Goal: Task Accomplishment & Management: Use online tool/utility

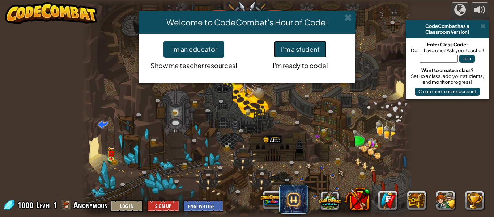
click at [297, 55] on button "I'm a student" at bounding box center [300, 49] width 52 height 17
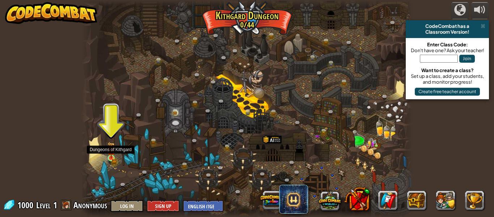
click at [111, 152] on img at bounding box center [111, 150] width 4 height 4
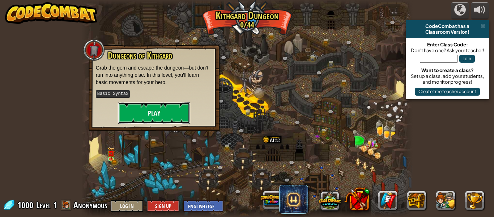
click at [165, 116] on button "Play" at bounding box center [154, 113] width 72 height 22
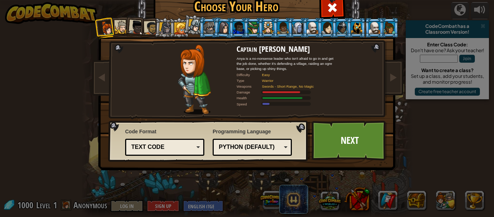
click at [127, 26] on li at bounding box center [134, 26] width 21 height 21
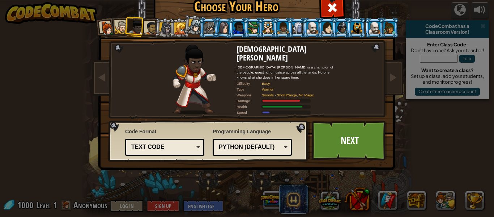
click at [122, 27] on div at bounding box center [121, 27] width 13 height 13
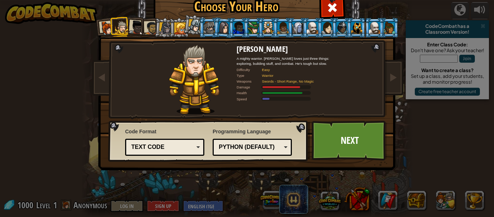
click at [312, 35] on li at bounding box center [312, 28] width 20 height 20
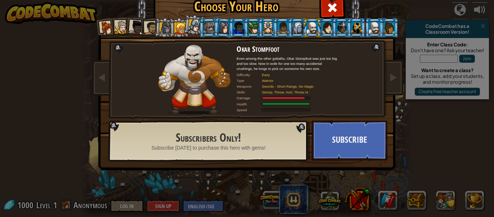
click at [123, 32] on div at bounding box center [121, 27] width 13 height 13
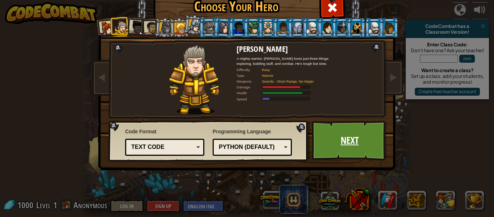
click at [347, 141] on link "Next" at bounding box center [350, 140] width 76 height 40
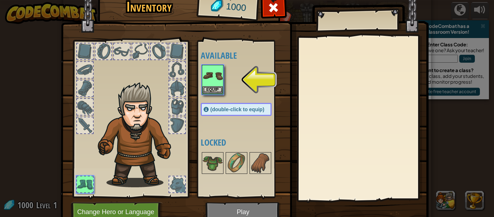
click at [86, 124] on div at bounding box center [85, 125] width 16 height 16
click at [214, 82] on img at bounding box center [212, 75] width 20 height 20
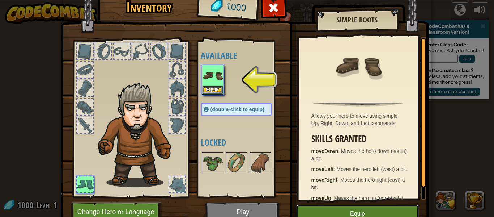
click at [375, 212] on button "Equip" at bounding box center [357, 213] width 122 height 18
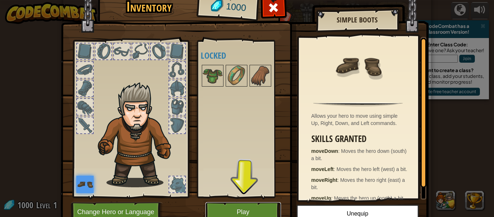
click at [246, 204] on button "Play" at bounding box center [243, 212] width 76 height 20
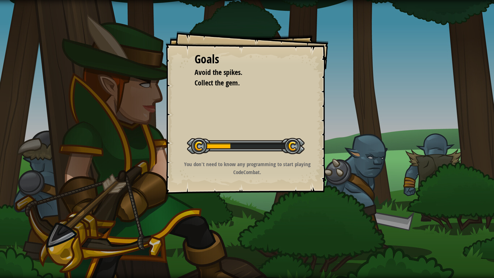
click at [216, 216] on div "Goals Avoid the spikes. Collect the gem. Start Level Error loading from server.…" at bounding box center [247, 139] width 494 height 278
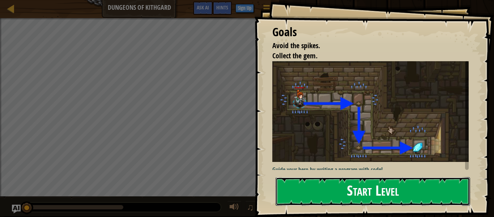
click at [349, 195] on button "Start Level" at bounding box center [373, 191] width 195 height 29
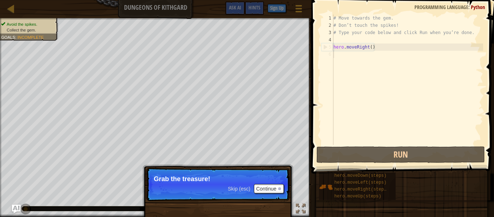
click at [185, 183] on p "Skip (esc) Continue Grab the treasure!" at bounding box center [218, 183] width 144 height 33
click at [270, 189] on button "Continue" at bounding box center [269, 188] width 30 height 9
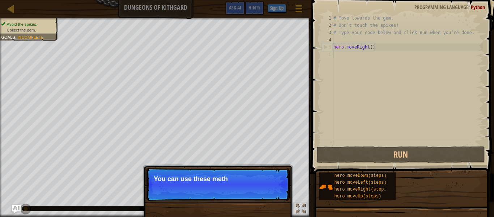
click at [196, 181] on p "You can use these meth" at bounding box center [218, 178] width 128 height 7
click at [196, 181] on p "You can use these methods." at bounding box center [218, 178] width 128 height 7
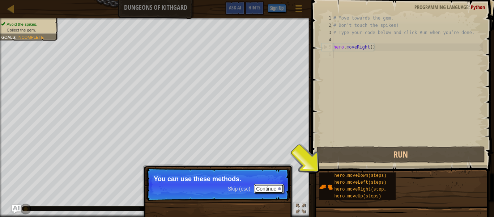
click at [277, 191] on button "Continue" at bounding box center [269, 188] width 30 height 9
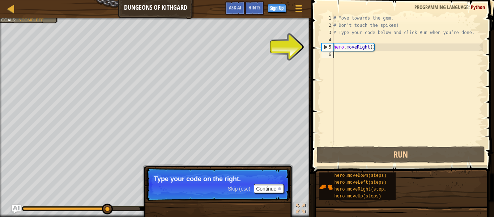
click at [351, 49] on div "# Move towards the gem. # Don’t touch the spikes! # Type your code below and cl…" at bounding box center [407, 86] width 151 height 145
type textarea "hero.moveRight()"
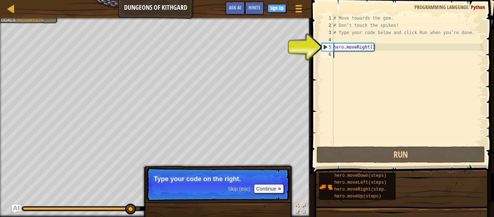
click at [354, 57] on div "# Move towards the gem. # Don’t touch the spikes! # Type your code below and cl…" at bounding box center [407, 86] width 151 height 145
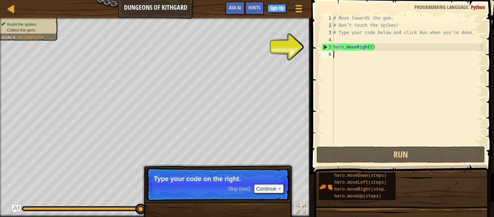
click at [355, 46] on div "# Move towards the gem. # Don’t touch the spikes! # Type your code below and cl…" at bounding box center [407, 86] width 151 height 145
type textarea "hero.moveRight()"
click at [380, 51] on div "# Move towards the gem. # Don’t touch the spikes! # Type your code below and cl…" at bounding box center [407, 86] width 151 height 145
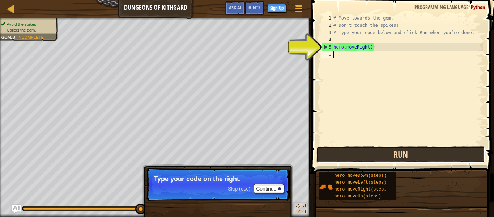
click at [371, 150] on button "Run" at bounding box center [400, 154] width 168 height 17
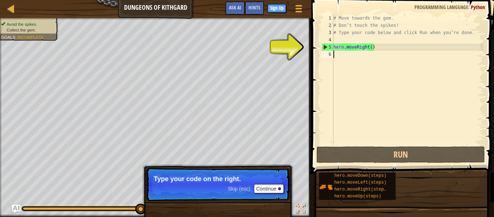
click at [361, 60] on div "# Move towards the gem. # Don’t touch the spikes! # Type your code below and cl…" at bounding box center [407, 86] width 151 height 145
click at [357, 56] on div "# Move towards the gem. # Don’t touch the spikes! # Type your code below and cl…" at bounding box center [407, 86] width 151 height 145
type textarea "h"
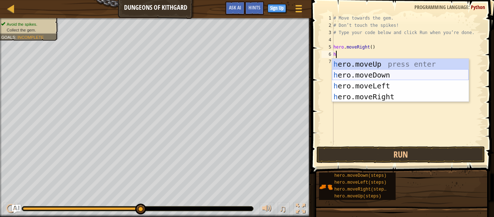
click at [381, 75] on div "h ero.moveUp press enter h ero.moveDown press enter h ero.moveLeft press enter …" at bounding box center [400, 91] width 137 height 65
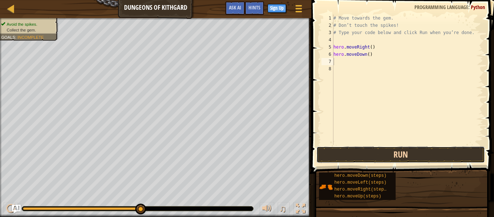
click at [377, 149] on button "Run" at bounding box center [400, 154] width 168 height 17
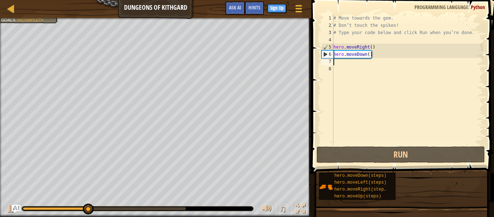
click at [345, 64] on div "# Move towards the gem. # Don’t touch the spikes! # Type your code below and cl…" at bounding box center [407, 86] width 151 height 145
click at [347, 65] on div "# Move towards the gem. # Don’t touch the spikes! # Type your code below and cl…" at bounding box center [407, 86] width 151 height 145
click at [345, 61] on div "# Move towards the gem. # Don’t touch the spikes! # Type your code below and cl…" at bounding box center [407, 86] width 151 height 145
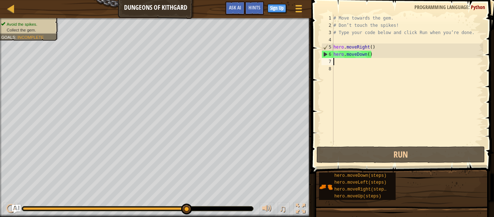
type textarea "h"
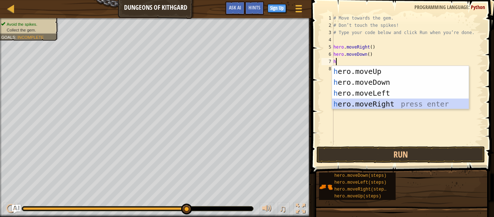
click at [386, 103] on div "h ero.moveUp press enter h ero.moveDown press enter h ero.moveLeft press enter …" at bounding box center [400, 98] width 137 height 65
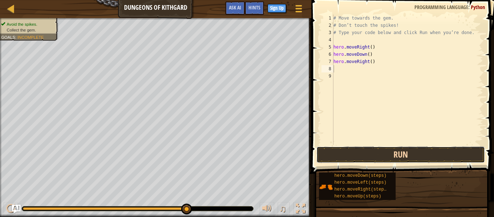
click at [392, 151] on button "Run" at bounding box center [400, 154] width 168 height 17
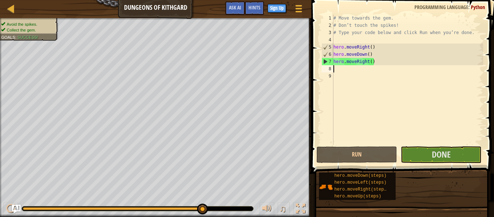
click at [353, 72] on div "# Move towards the gem. # Don’t touch the spikes! # Type your code below and cl…" at bounding box center [407, 86] width 151 height 145
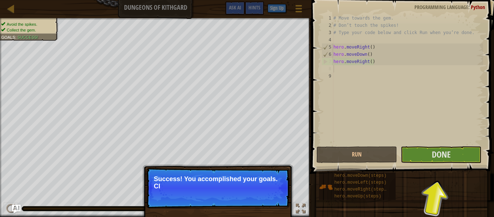
click at [251, 178] on p "Success! You accomplished your goals. Cl" at bounding box center [218, 182] width 128 height 14
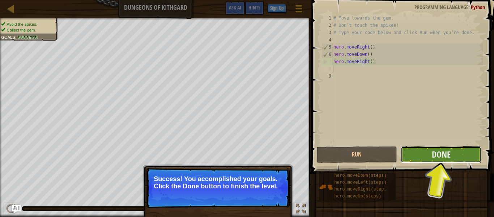
click at [425, 155] on button "Done" at bounding box center [441, 154] width 81 height 17
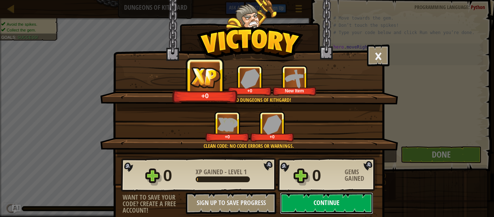
click at [311, 205] on button "Continue" at bounding box center [326, 203] width 93 height 22
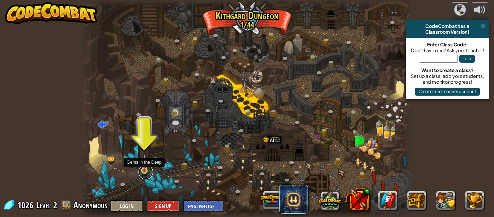
click at [144, 172] on link at bounding box center [145, 172] width 14 height 14
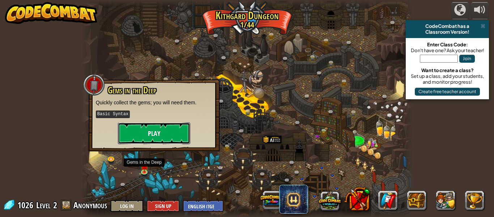
click at [169, 129] on button "Play" at bounding box center [154, 133] width 72 height 22
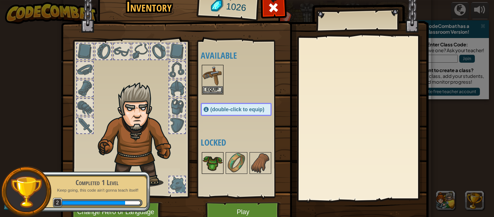
click at [210, 161] on img at bounding box center [212, 163] width 20 height 20
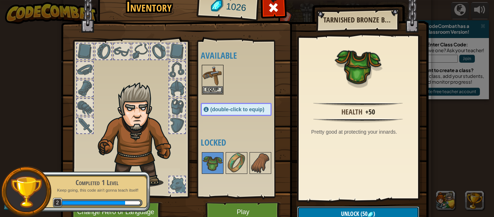
click at [334, 211] on button "Unlock (50 )" at bounding box center [358, 213] width 122 height 15
click at [336, 210] on button "Confirm" at bounding box center [358, 213] width 122 height 15
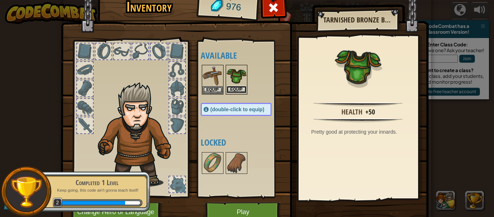
click at [236, 87] on button "Equip" at bounding box center [236, 90] width 20 height 8
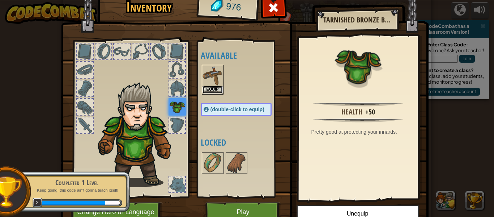
click at [221, 90] on button "Equip" at bounding box center [212, 90] width 20 height 8
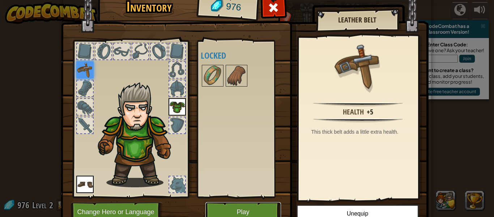
click at [229, 209] on button "Play" at bounding box center [243, 212] width 76 height 20
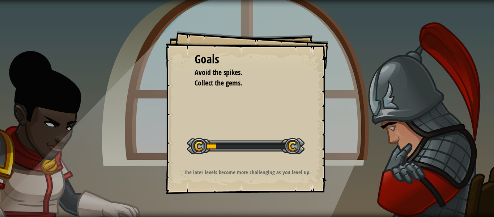
click at [255, 149] on div at bounding box center [246, 146] width 118 height 16
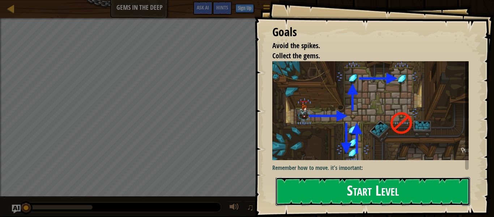
click at [341, 177] on button "Start Level" at bounding box center [373, 191] width 195 height 29
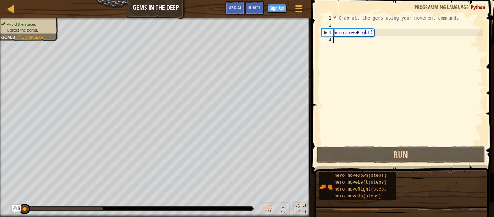
click at [345, 40] on div "# Grab all the gems using your movement commands. hero . moveRight ( )" at bounding box center [407, 86] width 151 height 145
click at [347, 43] on div "# Grab all the gems using your movement commands. hero . moveRight ( )" at bounding box center [407, 86] width 151 height 145
type textarea "h"
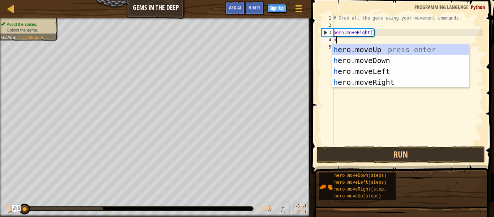
scroll to position [3, 0]
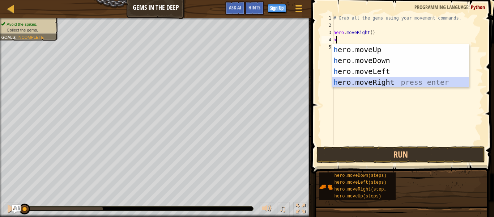
click at [365, 78] on div "h ero.moveUp press enter h ero.moveDown press enter h ero.moveLeft press enter …" at bounding box center [400, 76] width 137 height 65
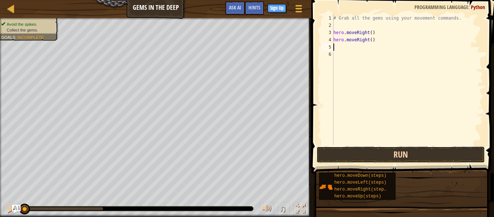
click at [384, 152] on button "Run" at bounding box center [400, 154] width 168 height 17
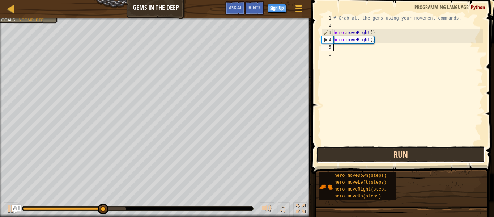
click at [352, 152] on button "Run" at bounding box center [400, 154] width 168 height 17
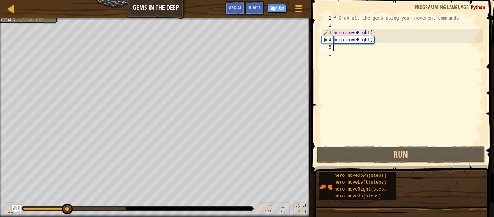
click at [367, 41] on div "# Grab all the gems using your movement commands. hero . moveRight ( ) hero . m…" at bounding box center [407, 86] width 151 height 145
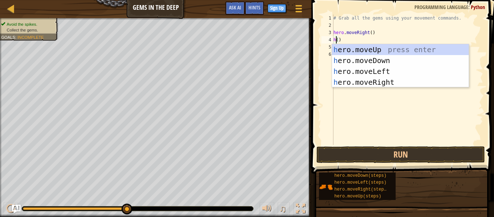
scroll to position [3, 1]
click at [385, 59] on div "h ero.moveUp press enter h ero.moveDown press enter h ero.moveLeft press enter …" at bounding box center [400, 76] width 137 height 65
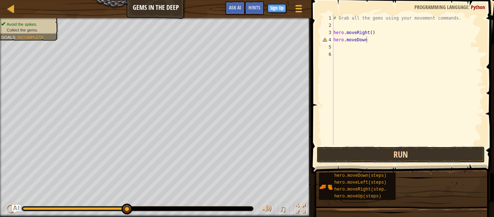
click at [400, 155] on button "Run" at bounding box center [400, 154] width 168 height 17
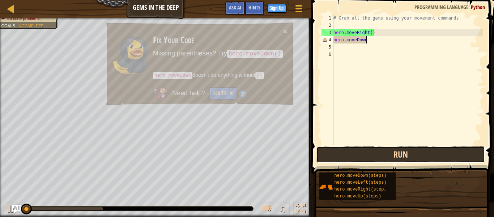
click at [400, 155] on button "Run" at bounding box center [400, 154] width 168 height 17
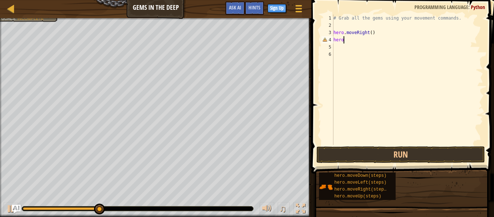
type textarea "h"
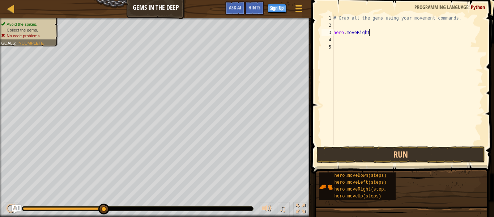
scroll to position [3, 5]
type textarea "hero.moveRight"
click at [361, 40] on div "# Grab all the gems using your movement commands. hero . moveRight" at bounding box center [407, 86] width 151 height 145
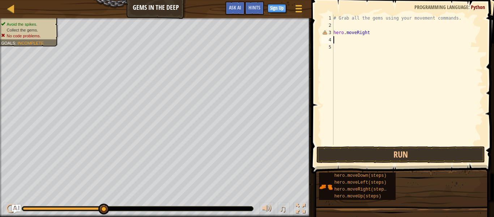
type textarea "h"
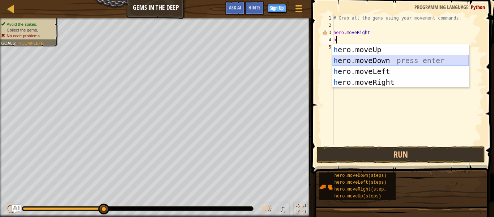
click at [368, 60] on div "h ero.moveUp press enter h ero.moveDown press enter h ero.moveLeft press enter …" at bounding box center [400, 76] width 137 height 65
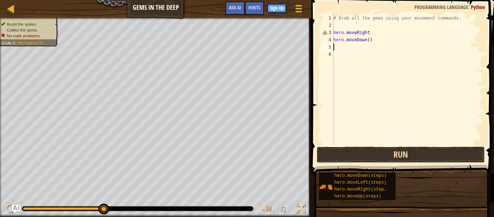
click at [385, 152] on button "Run" at bounding box center [400, 154] width 168 height 17
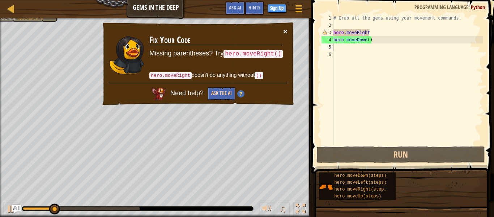
click at [286, 31] on button "×" at bounding box center [285, 31] width 4 height 8
click at [386, 35] on div "# Grab all the gems using your movement commands. hero . moveRight hero . moveD…" at bounding box center [407, 86] width 151 height 145
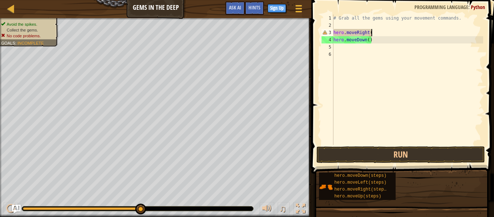
scroll to position [3, 5]
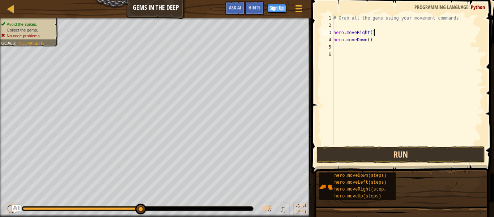
type textarea "hero.moveRight()"
click at [395, 154] on button "Run" at bounding box center [400, 154] width 168 height 17
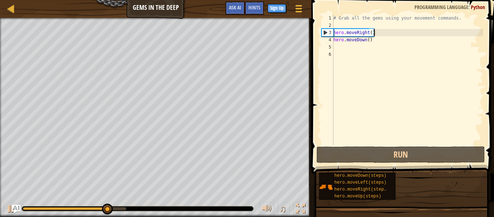
click at [351, 50] on div "# Grab all the gems using your movement commands. hero . moveRight ( ) hero . m…" at bounding box center [407, 86] width 151 height 145
type textarea "h"
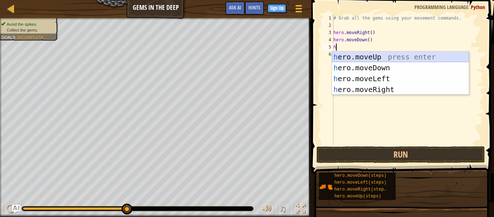
click at [378, 56] on div "h ero.moveUp press enter h ero.moveDown press enter h ero.moveLeft press enter …" at bounding box center [400, 83] width 137 height 65
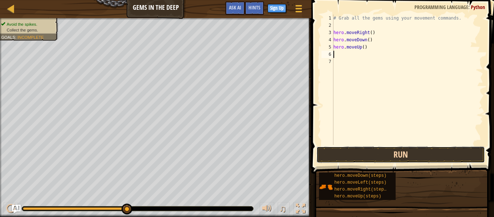
click at [378, 152] on button "Run" at bounding box center [400, 154] width 168 height 17
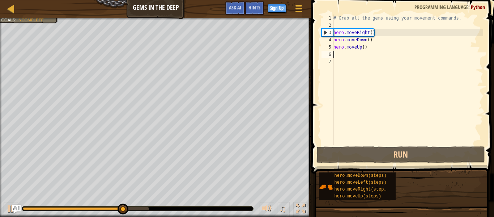
type textarea "h"
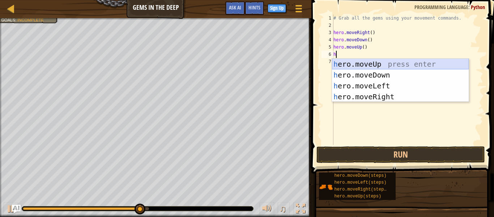
click at [358, 66] on div "h ero.moveUp press enter h ero.moveDown press enter h ero.moveLeft press enter …" at bounding box center [400, 91] width 137 height 65
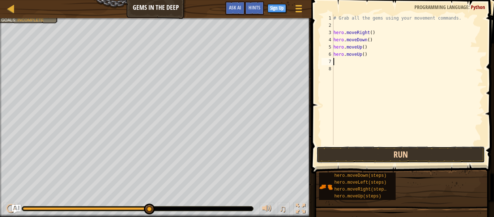
click at [384, 155] on button "Run" at bounding box center [400, 154] width 168 height 17
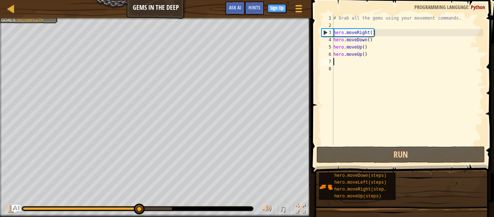
type textarea "h"
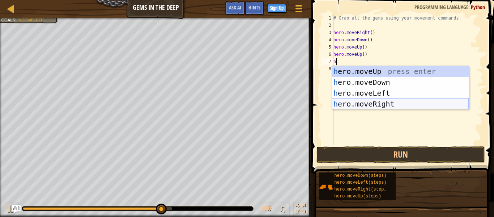
click at [363, 102] on div "h ero.moveUp press enter h ero.moveDown press enter h ero.moveLeft press enter …" at bounding box center [400, 98] width 137 height 65
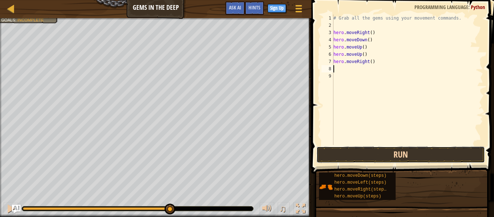
click at [392, 157] on button "Run" at bounding box center [400, 154] width 168 height 17
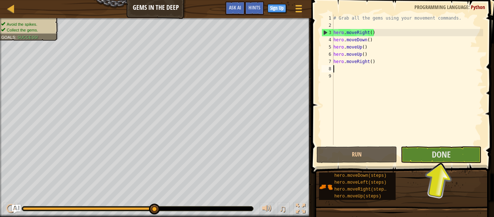
click at [338, 71] on div "# Grab all the gems using your movement commands. hero . moveRight ( ) hero . m…" at bounding box center [407, 86] width 151 height 145
type textarea "h"
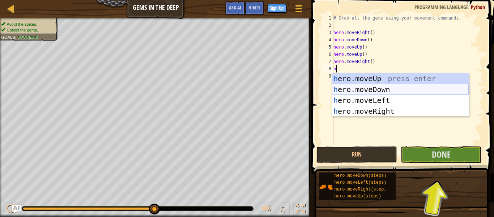
click at [368, 92] on div "h ero.moveUp press enter h ero.moveDown press enter h ero.moveLeft press enter …" at bounding box center [400, 105] width 137 height 65
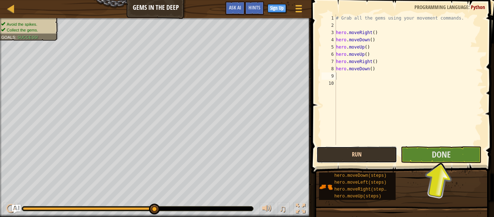
click at [380, 154] on button "Run" at bounding box center [356, 154] width 81 height 17
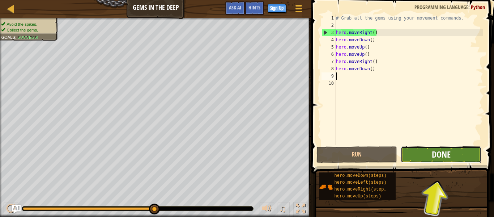
click at [438, 158] on span "Done" at bounding box center [441, 154] width 19 height 12
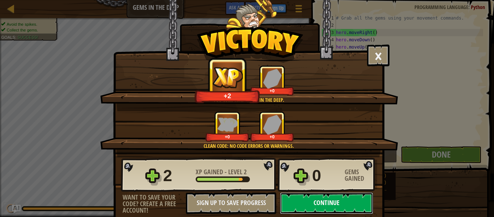
click at [332, 200] on button "Continue" at bounding box center [326, 203] width 93 height 22
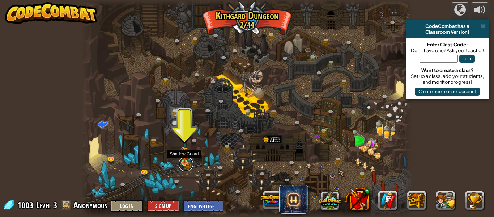
click at [182, 163] on link at bounding box center [186, 164] width 14 height 14
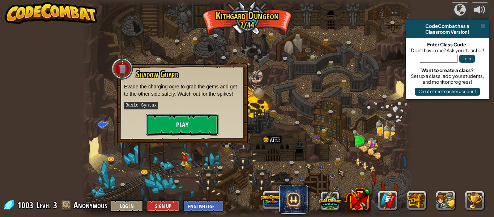
click at [188, 120] on button "Play" at bounding box center [182, 125] width 72 height 22
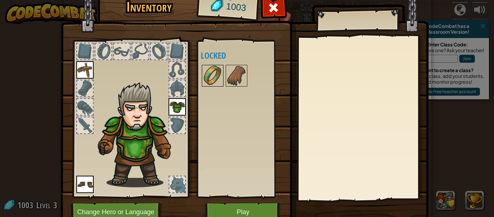
click at [217, 76] on img at bounding box center [212, 75] width 20 height 20
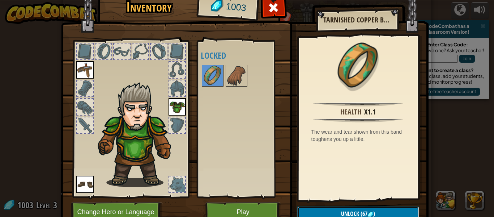
click at [321, 210] on button "Unlock (67 )" at bounding box center [358, 213] width 122 height 15
click at [322, 210] on button "Confirm" at bounding box center [358, 213] width 122 height 15
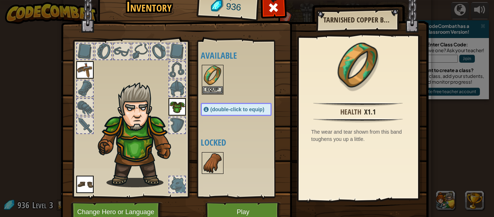
click at [212, 155] on img at bounding box center [212, 163] width 20 height 20
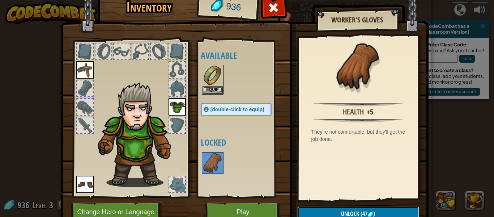
click at [358, 215] on span "Unlock" at bounding box center [350, 213] width 18 height 8
click at [358, 215] on button "Confirm" at bounding box center [358, 213] width 122 height 15
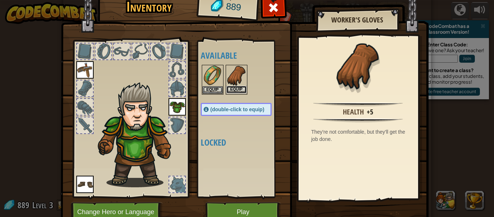
click at [233, 86] on button "Equip" at bounding box center [236, 90] width 20 height 8
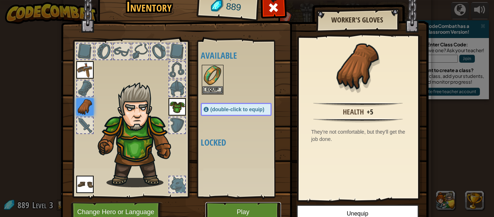
click at [258, 212] on button "Play" at bounding box center [243, 212] width 76 height 20
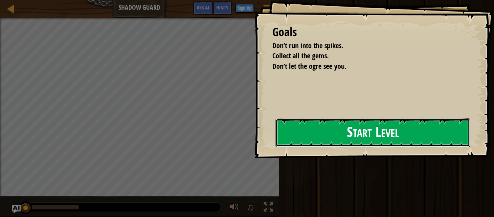
click at [321, 132] on button "Start Level" at bounding box center [373, 132] width 195 height 29
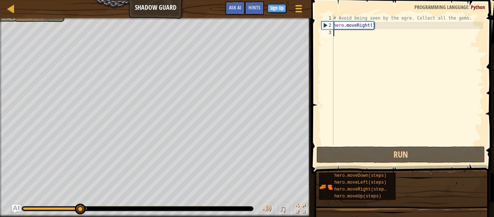
click at [345, 33] on div "# Avoid being seen by the ogre. Collect all the gems. hero . moveRight ( )" at bounding box center [407, 86] width 151 height 145
click at [343, 34] on div "# Avoid being seen by the ogre. Collect all the gems. hero . moveRight ( )" at bounding box center [407, 86] width 151 height 145
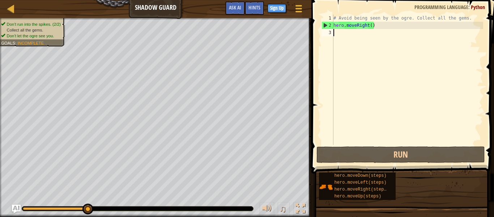
click at [343, 36] on div "# Avoid being seen by the ogre. Collect all the gems. hero . moveRight ( )" at bounding box center [407, 86] width 151 height 145
type textarea "h"
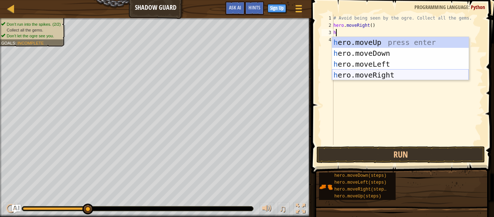
click at [384, 73] on div "h ero.moveUp press enter h ero.moveDown press enter h ero.moveLeft press enter …" at bounding box center [400, 69] width 137 height 65
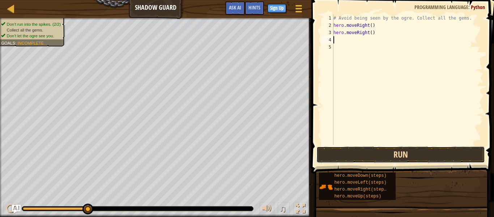
click at [406, 151] on button "Run" at bounding box center [400, 154] width 168 height 17
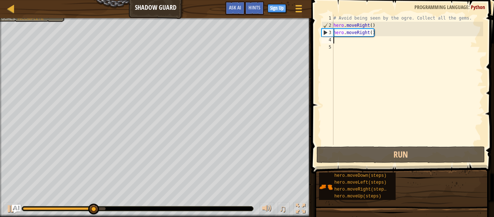
type textarea "h"
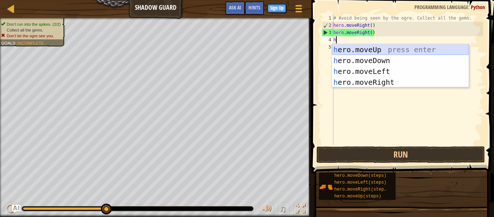
click at [372, 49] on div "h ero.moveUp press enter h ero.moveDown press enter h ero.moveLeft press enter …" at bounding box center [400, 76] width 137 height 65
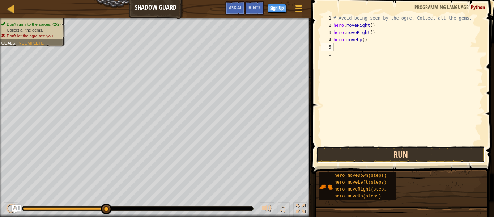
click at [363, 154] on button "Run" at bounding box center [400, 154] width 168 height 17
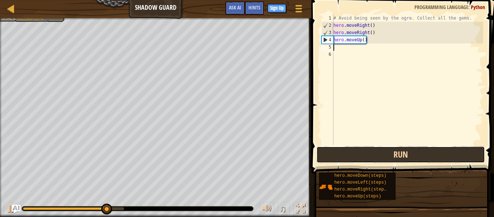
click at [338, 153] on button "Run" at bounding box center [400, 154] width 168 height 17
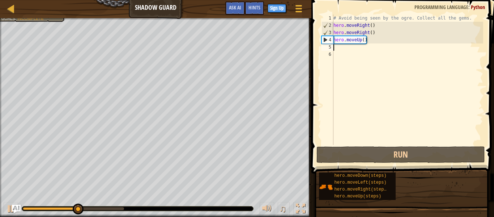
click at [369, 33] on div "# Avoid being seen by the ogre. Collect all the gems. hero . moveRight ( ) hero…" at bounding box center [407, 86] width 151 height 145
click at [376, 33] on div "# Avoid being seen by the ogre. Collect all the gems. hero . moveRight ( ) hero…" at bounding box center [407, 86] width 151 height 145
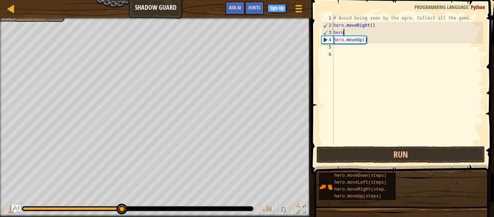
type textarea "h"
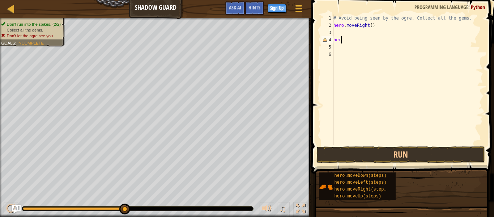
type textarea "h"
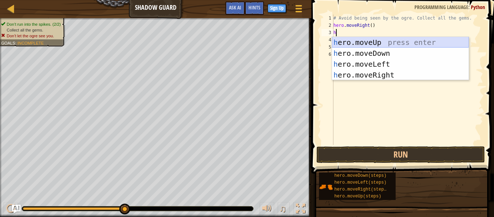
click at [374, 41] on div "h ero.moveUp press enter h ero.moveDown press enter h ero.moveLeft press enter …" at bounding box center [400, 69] width 137 height 65
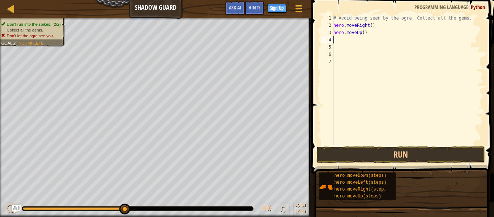
type textarea "h"
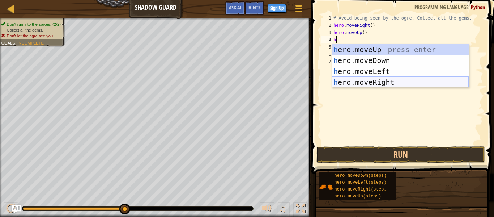
click at [367, 82] on div "h ero.moveUp press enter h ero.moveDown press enter h ero.moveLeft press enter …" at bounding box center [400, 76] width 137 height 65
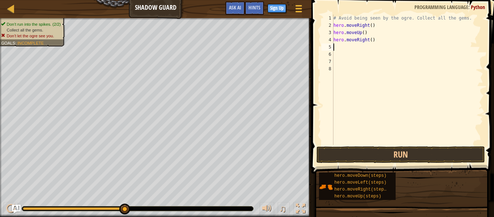
click at [341, 47] on div "# Avoid being seen by the ogre. Collect all the gems. hero . moveRight ( ) hero…" at bounding box center [407, 86] width 151 height 145
type textarea "h"
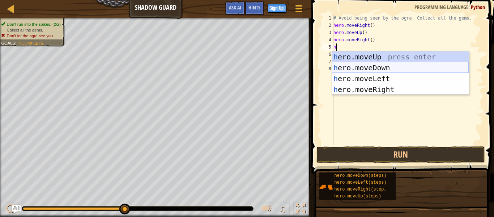
click at [377, 66] on div "h ero.moveUp press enter h ero.moveDown press enter h ero.moveLeft press enter …" at bounding box center [400, 83] width 137 height 65
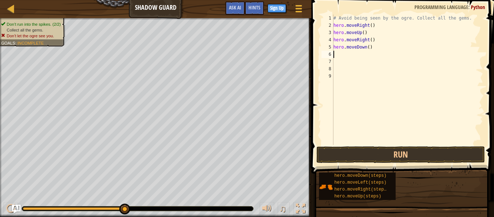
type textarea "h"
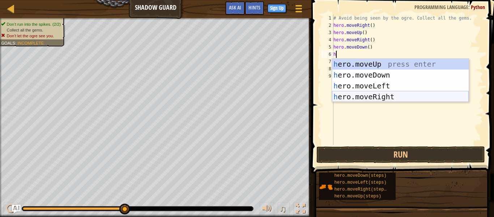
click at [378, 95] on div "h ero.moveUp press enter h ero.moveDown press enter h ero.moveLeft press enter …" at bounding box center [400, 91] width 137 height 65
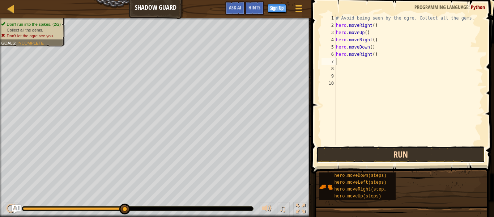
click at [396, 151] on button "Run" at bounding box center [400, 154] width 168 height 17
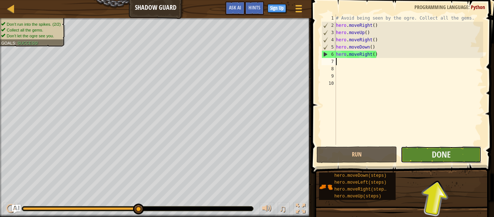
click at [427, 155] on button "Done" at bounding box center [441, 154] width 81 height 17
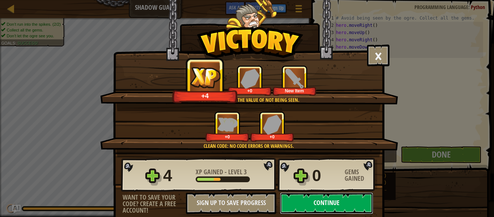
click at [330, 203] on button "Continue" at bounding box center [326, 203] width 93 height 22
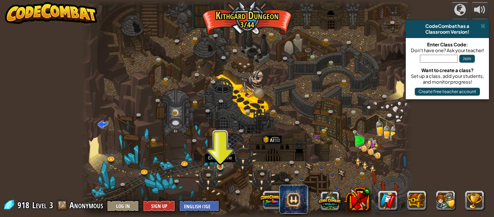
click at [223, 165] on img at bounding box center [221, 157] width 8 height 17
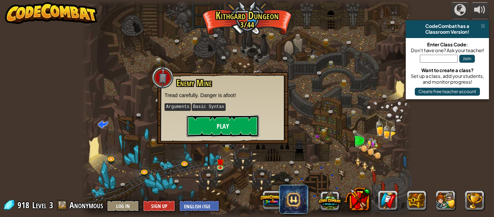
click at [223, 121] on button "Play" at bounding box center [223, 126] width 72 height 22
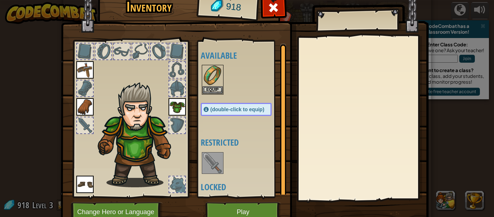
click at [210, 166] on img at bounding box center [212, 163] width 20 height 20
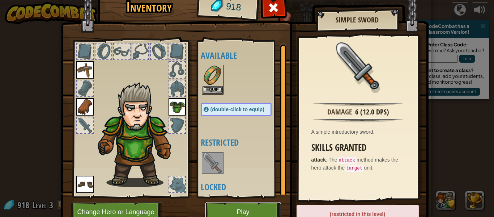
click at [260, 205] on button "Play" at bounding box center [243, 212] width 76 height 20
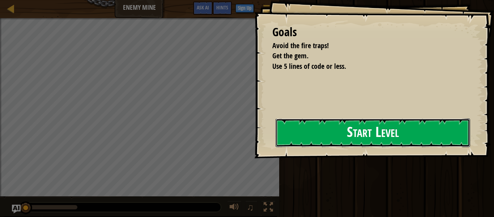
click at [344, 133] on button "Start Level" at bounding box center [373, 132] width 195 height 29
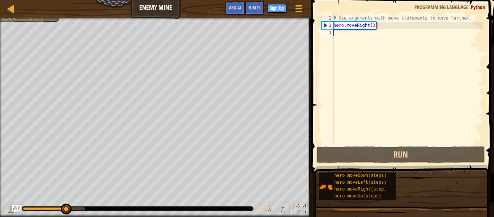
click at [357, 34] on div "# Use arguments with move statements to move farther. hero . moveRight ( 3 )" at bounding box center [407, 86] width 151 height 145
type textarea "h"
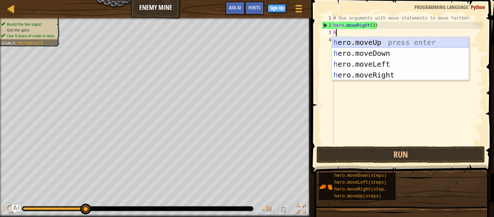
click at [370, 38] on div "h ero.moveUp press enter h ero.moveDown press enter h ero.moveLeft press enter …" at bounding box center [400, 69] width 137 height 65
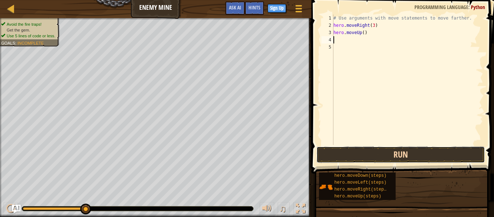
click at [397, 158] on button "Run" at bounding box center [400, 154] width 168 height 17
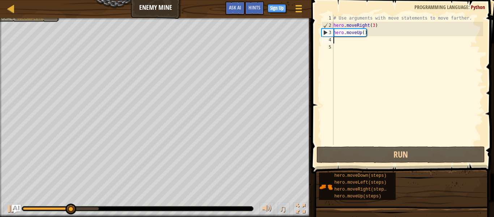
type textarea "h"
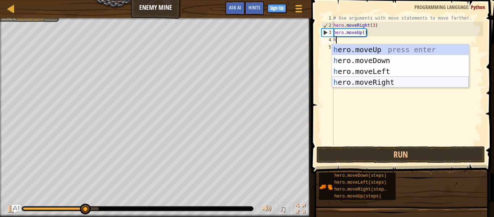
click at [390, 82] on div "h ero.moveUp press enter h ero.moveDown press enter h ero.moveLeft press enter …" at bounding box center [400, 76] width 137 height 65
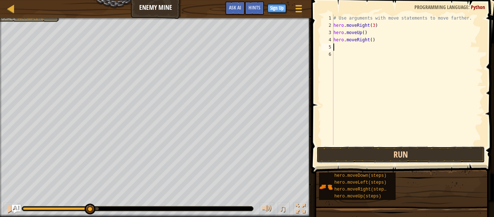
click at [384, 155] on button "Run" at bounding box center [400, 154] width 168 height 17
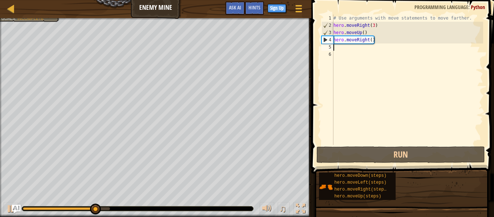
type textarea "h"
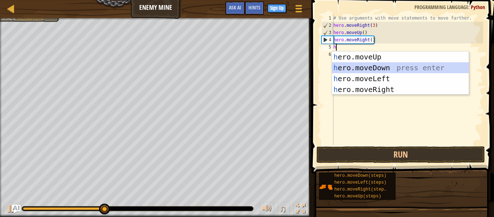
click at [356, 67] on div "h ero.moveUp press enter h ero.moveDown press enter h ero.moveLeft press enter …" at bounding box center [400, 83] width 137 height 65
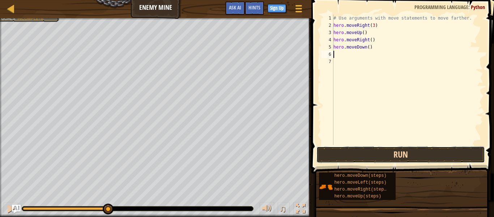
click at [383, 149] on button "Run" at bounding box center [400, 154] width 168 height 17
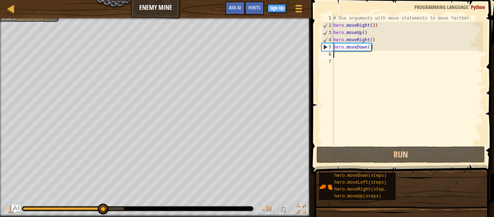
type textarea "h"
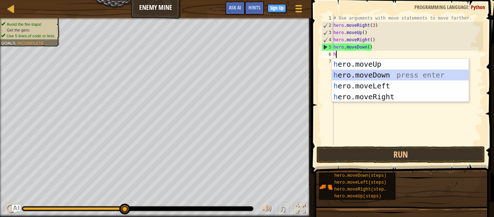
click at [371, 77] on div "h ero.moveUp press enter h ero.moveDown press enter h ero.moveLeft press enter …" at bounding box center [400, 91] width 137 height 65
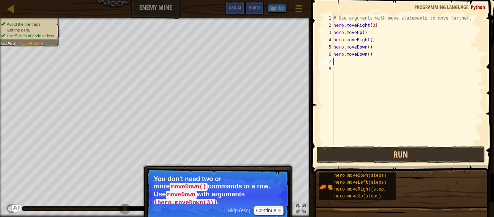
type textarea "h"
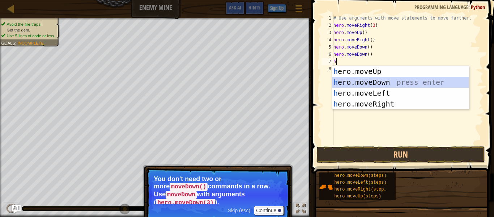
click at [367, 84] on div "h ero.moveUp press enter h ero.moveDown press enter h ero.moveLeft press enter …" at bounding box center [400, 98] width 137 height 65
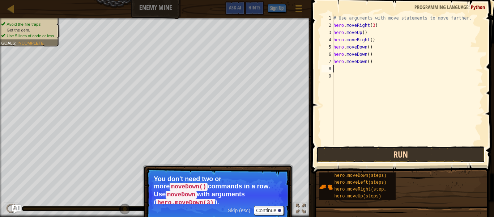
click at [376, 161] on button "Run" at bounding box center [400, 154] width 168 height 17
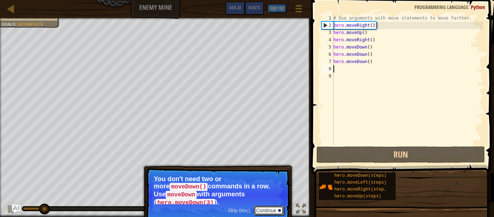
click at [263, 205] on button "Continue" at bounding box center [269, 209] width 30 height 9
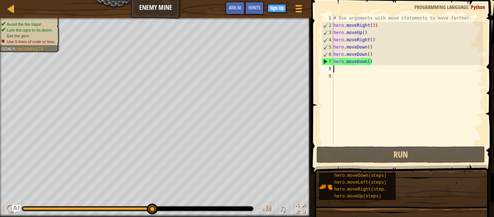
type textarea "h"
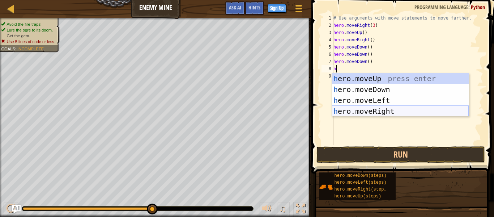
click at [370, 110] on div "h ero.moveUp press enter h ero.moveDown press enter h ero.moveLeft press enter …" at bounding box center [400, 105] width 137 height 65
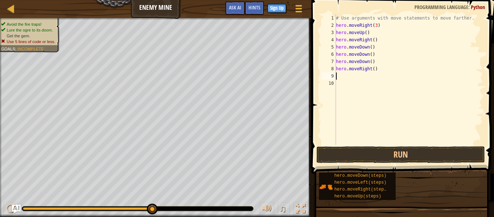
type textarea "h"
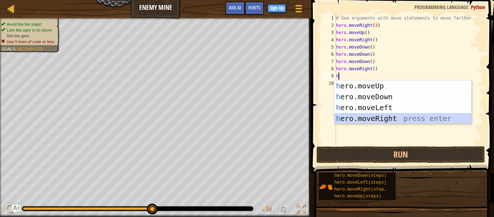
click at [371, 120] on div "h ero.moveUp press enter h ero.moveDown press enter h ero.moveLeft press enter …" at bounding box center [402, 112] width 137 height 65
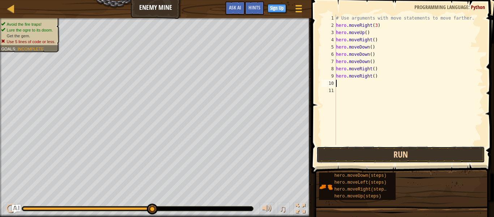
click at [400, 159] on button "Run" at bounding box center [400, 154] width 168 height 17
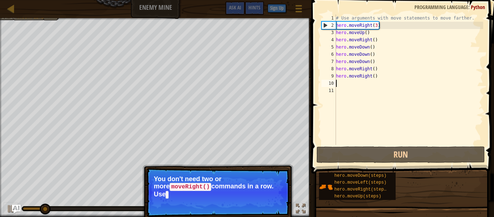
click at [242, 179] on p "You don't need two or more moveRight() commands in a row. Use" at bounding box center [218, 186] width 128 height 23
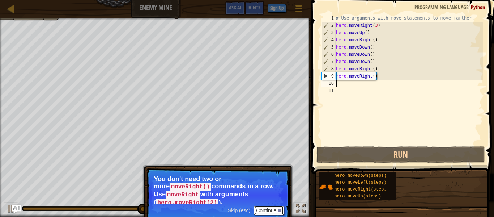
click at [273, 209] on button "Continue" at bounding box center [269, 209] width 30 height 9
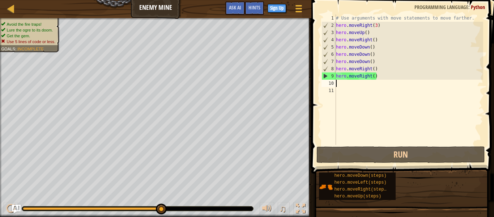
click at [377, 75] on div "# Use arguments with move statements to move farther. hero . moveRight ( 3 ) he…" at bounding box center [408, 86] width 149 height 145
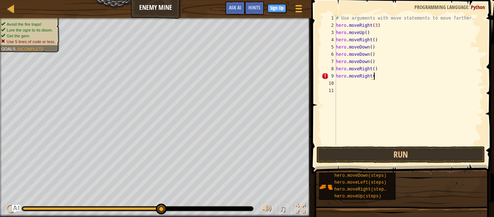
click at [378, 68] on div "# Use arguments with move statements to move farther. hero . moveRight ( 3 ) he…" at bounding box center [408, 86] width 149 height 145
type textarea "h"
type textarea "hero.moveRight("
type textarea "hero.moveRight(3)"
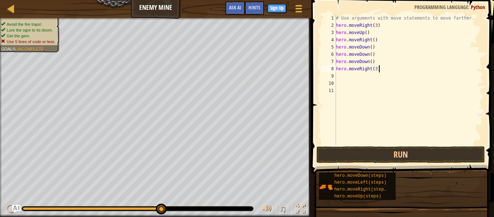
scroll to position [3, 0]
click at [389, 156] on button "Run" at bounding box center [400, 154] width 168 height 17
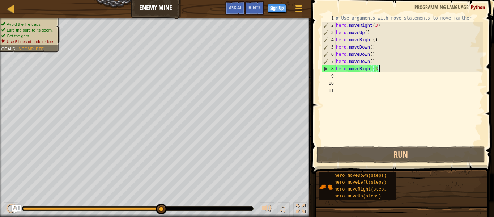
click at [375, 46] on div "# Use arguments with move statements to move farther. hero . moveRight ( 3 ) he…" at bounding box center [408, 86] width 149 height 145
click at [378, 63] on div "# Use arguments with move statements to move farther. hero . moveRight ( 3 ) he…" at bounding box center [408, 86] width 149 height 145
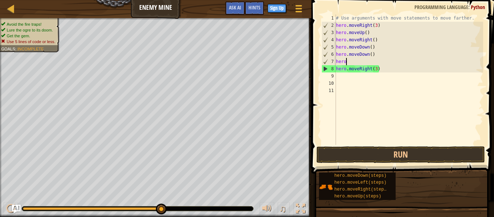
type textarea "h"
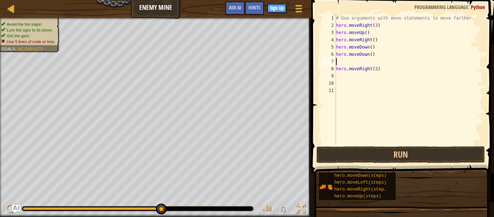
type textarea "hero.moveDown()"
type textarea "hero.moveRight(3)"
type textarea "h"
type textarea "hero.moveDown(4)"
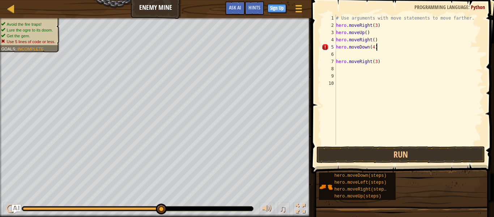
scroll to position [3, 5]
click at [367, 55] on div "# Use arguments with move statements to move farther. hero . moveRight ( 3 ) he…" at bounding box center [408, 86] width 149 height 145
type textarea "h"
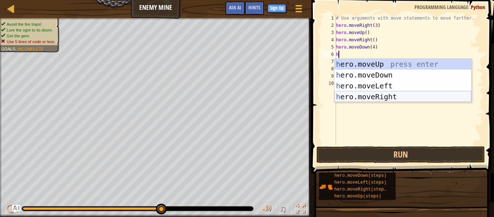
click at [383, 95] on div "h ero.moveUp press enter h ero.moveDown press enter h ero.moveLeft press enter …" at bounding box center [402, 91] width 137 height 65
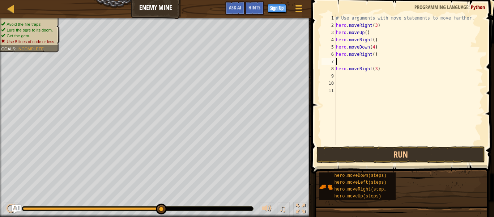
click at [379, 56] on div "# Use arguments with move statements to move farther. hero . moveRight ( 3 ) he…" at bounding box center [408, 86] width 149 height 145
type textarea "hero.moveRight(3)"
type textarea "h"
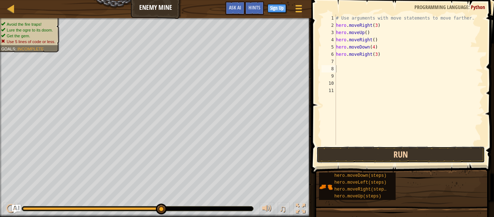
click at [441, 157] on button "Run" at bounding box center [400, 154] width 168 height 17
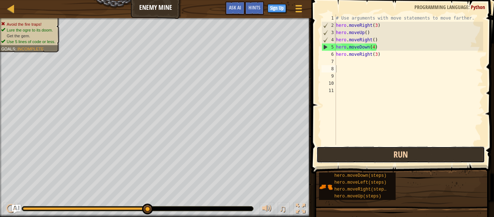
click at [403, 162] on button "Run" at bounding box center [400, 154] width 168 height 17
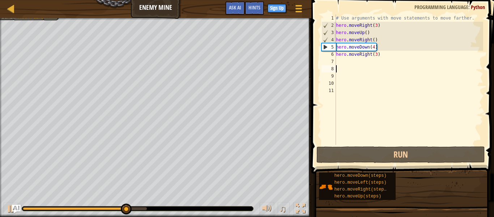
click at [378, 48] on div "# Use arguments with move statements to move farther. hero . moveRight ( 3 ) he…" at bounding box center [408, 86] width 149 height 145
click at [376, 48] on div "# Use arguments with move statements to move farther. hero . moveRight ( 3 ) he…" at bounding box center [408, 86] width 149 height 145
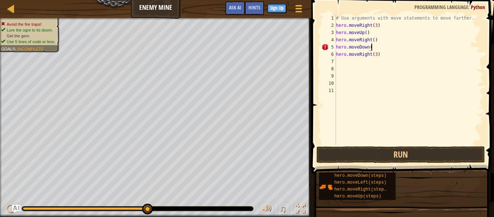
scroll to position [3, 5]
type textarea "hero.moveDown(3)"
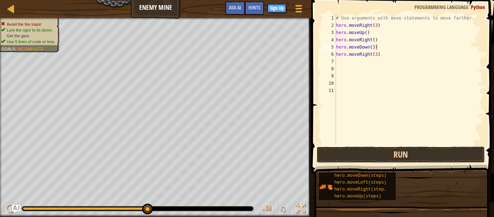
click at [422, 159] on button "Run" at bounding box center [400, 154] width 168 height 17
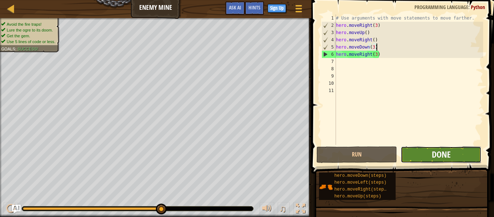
click at [438, 158] on span "Done" at bounding box center [441, 154] width 19 height 12
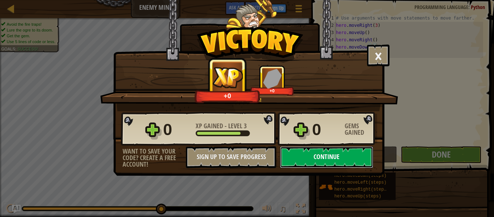
click at [310, 155] on button "Continue" at bounding box center [326, 157] width 93 height 22
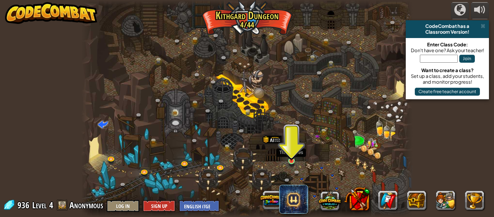
click at [290, 159] on img at bounding box center [291, 152] width 8 height 17
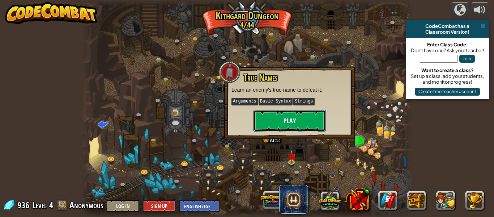
click at [279, 119] on button "Play" at bounding box center [289, 121] width 72 height 22
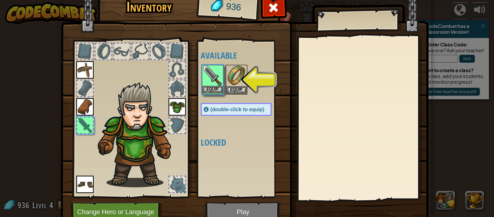
click at [217, 74] on img at bounding box center [212, 75] width 20 height 20
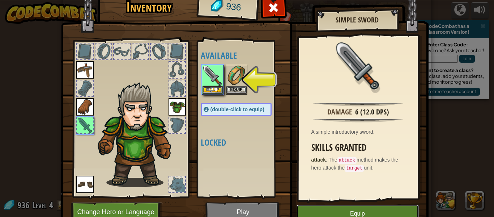
click at [342, 206] on button "Equip" at bounding box center [357, 213] width 122 height 18
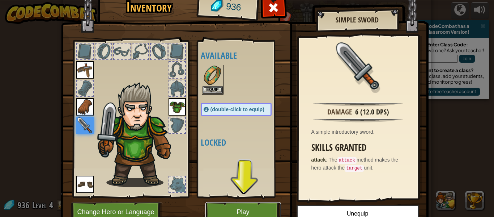
click at [234, 205] on button "Play" at bounding box center [243, 212] width 76 height 20
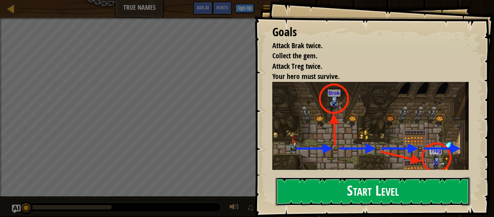
click at [321, 182] on button "Start Level" at bounding box center [373, 191] width 195 height 29
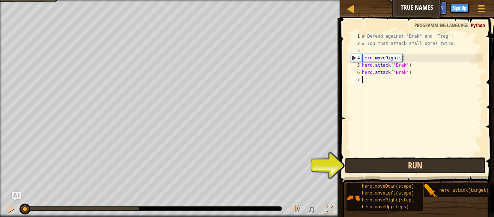
click at [358, 160] on button "Run" at bounding box center [415, 165] width 141 height 17
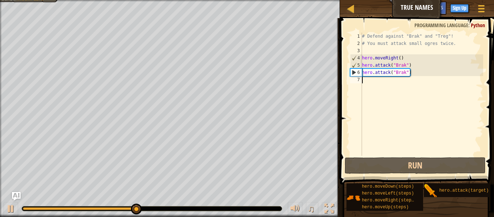
click at [373, 85] on div "# Defend against "Brak" and "Treg"! # You must attack small ogres twice. hero .…" at bounding box center [421, 101] width 123 height 137
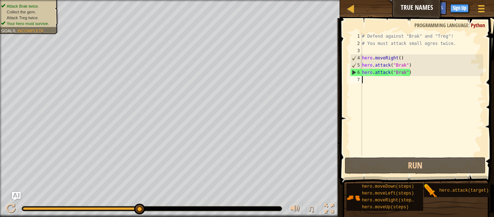
type textarea "h"
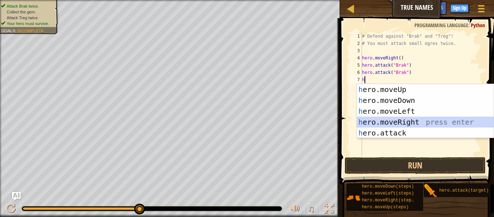
click at [414, 123] on div "h ero.moveUp press enter h ero.moveDown press enter h ero.moveLeft press enter …" at bounding box center [425, 122] width 137 height 76
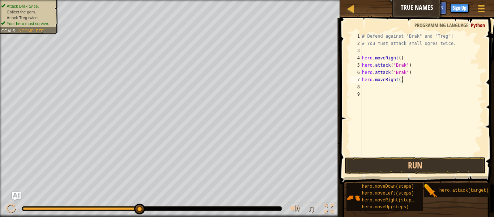
click at [405, 82] on div "# Defend against "Brak" and "Treg"! # You must attack small ogres twice. hero .…" at bounding box center [421, 101] width 123 height 137
type textarea "hero.moveRight(3)"
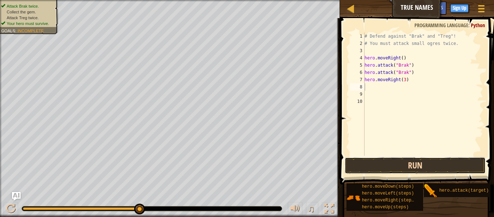
click at [436, 164] on button "Run" at bounding box center [415, 165] width 141 height 17
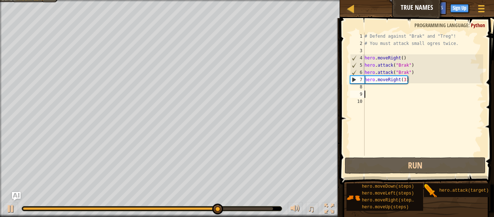
click at [378, 92] on div "# Defend against "Brak" and "Treg"! # You must attack small ogres twice. hero .…" at bounding box center [423, 101] width 120 height 137
click at [376, 90] on div "# Defend against "Brak" and "Treg"! # You must attack small ogres twice. hero .…" at bounding box center [423, 101] width 120 height 137
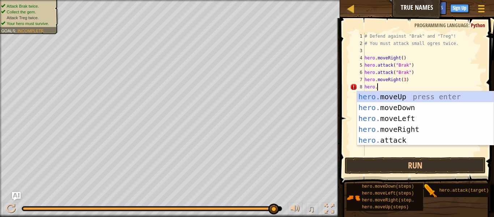
scroll to position [3, 2]
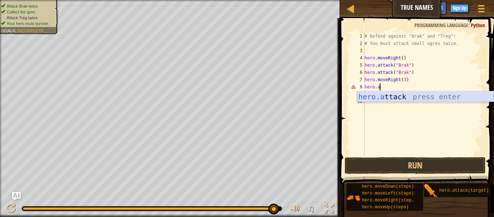
click at [411, 96] on div "hero.a ttack press enter" at bounding box center [425, 107] width 137 height 33
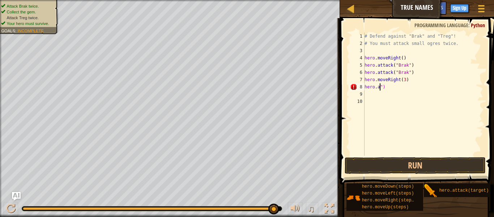
type textarea "hero.")"
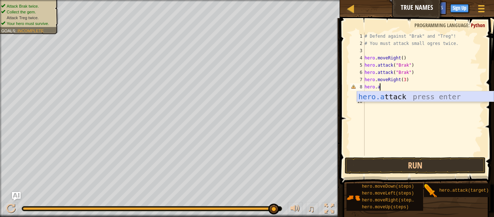
click at [434, 94] on div "hero.a ttack press enter" at bounding box center [425, 107] width 137 height 33
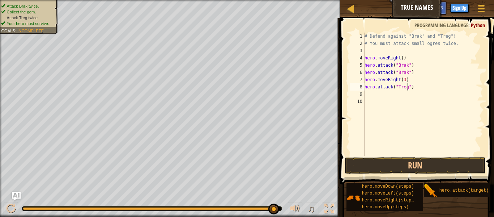
scroll to position [3, 6]
type textarea "hero.attack("Treg")"
click at [430, 168] on button "Run" at bounding box center [415, 165] width 141 height 17
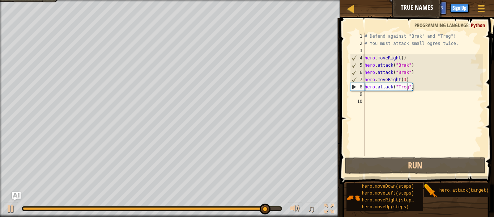
click at [372, 99] on div "# Defend against "Brak" and "Treg"! # You must attack small ogres twice. hero .…" at bounding box center [423, 101] width 120 height 137
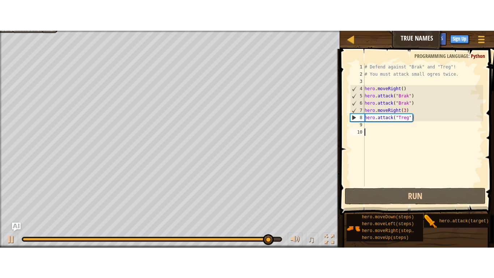
scroll to position [3, 0]
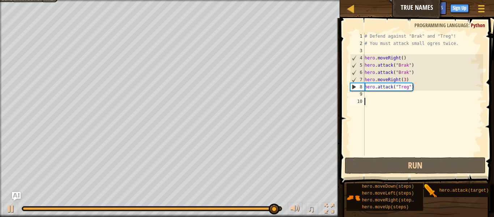
click at [372, 99] on div "# Defend against "Brak" and "Treg"! # You must attack small ogres twice. hero .…" at bounding box center [423, 101] width 120 height 137
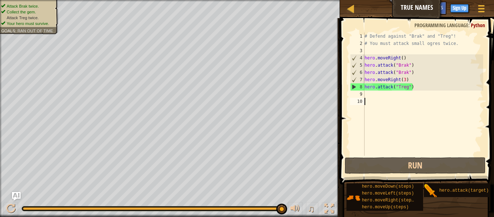
click at [374, 96] on div "# Defend against "Brak" and "Treg"! # You must attack small ogres twice. hero .…" at bounding box center [423, 101] width 120 height 137
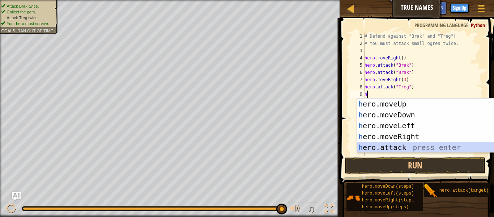
click at [383, 143] on div "h ero.moveUp press enter h ero.moveDown press enter h ero.moveLeft press enter …" at bounding box center [425, 136] width 137 height 76
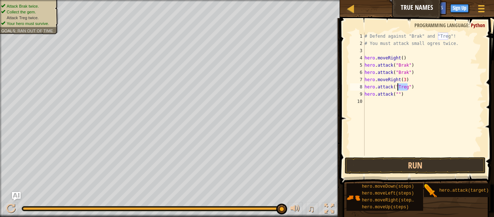
drag, startPoint x: 408, startPoint y: 85, endPoint x: 397, endPoint y: 87, distance: 11.1
click at [397, 87] on div "# Defend against "Brak" and "Treg"! # You must attack small ogres twice. hero .…" at bounding box center [423, 101] width 120 height 137
click at [396, 93] on div "# Defend against "Brak" and "Treg"! # You must attack small ogres twice. hero .…" at bounding box center [423, 101] width 120 height 137
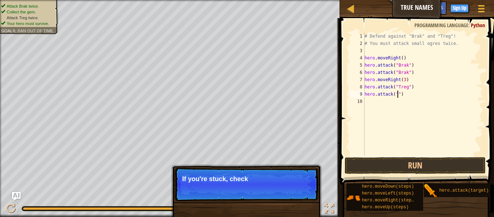
paste textarea "Treg"
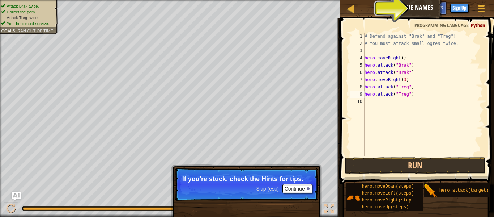
type textarea "hero.attack("Treg")"
click at [422, 10] on span "Ask AI" at bounding box center [417, 7] width 12 height 7
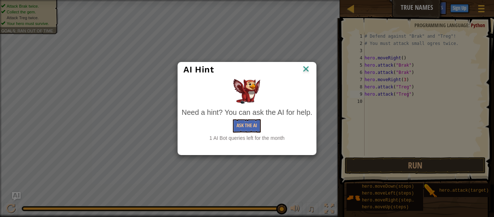
click at [309, 64] on img at bounding box center [305, 69] width 9 height 11
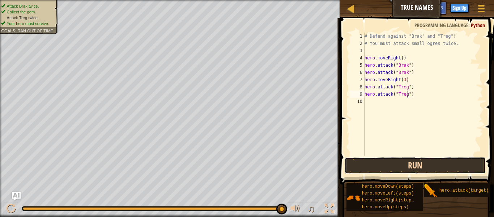
click at [397, 167] on button "Run" at bounding box center [415, 165] width 141 height 17
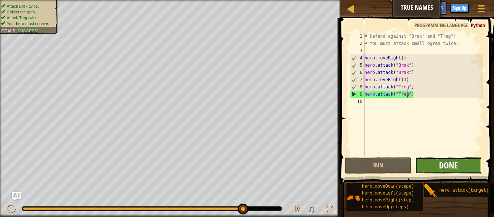
click at [454, 166] on span "Done" at bounding box center [448, 165] width 19 height 12
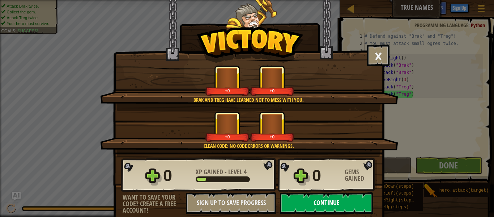
click at [330, 208] on button "Continue" at bounding box center [326, 203] width 93 height 22
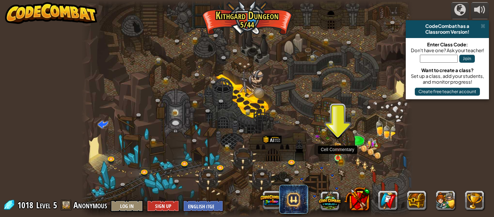
click at [337, 152] on img at bounding box center [338, 150] width 4 height 4
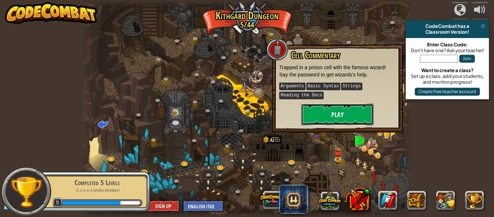
click at [343, 111] on button "Play" at bounding box center [337, 114] width 72 height 22
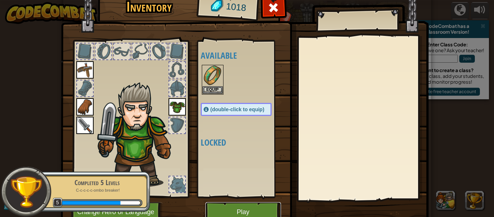
click at [242, 212] on button "Play" at bounding box center [243, 212] width 76 height 20
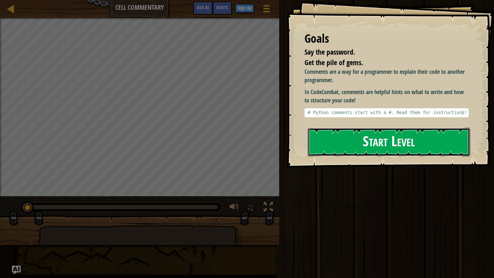
click at [340, 136] on button "Start Level" at bounding box center [389, 142] width 162 height 29
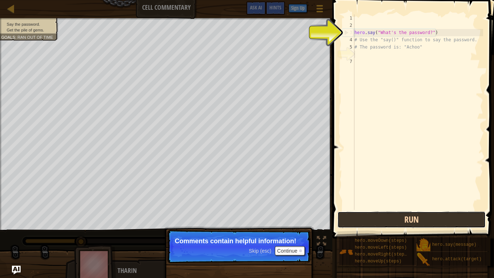
click at [410, 216] on button "Run" at bounding box center [411, 219] width 148 height 17
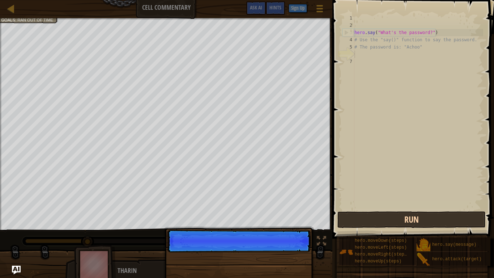
scroll to position [3, 0]
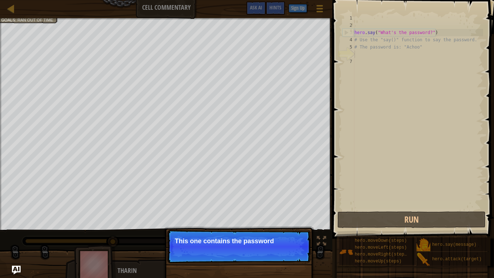
click at [249, 216] on p "This one contains the password" at bounding box center [239, 240] width 128 height 7
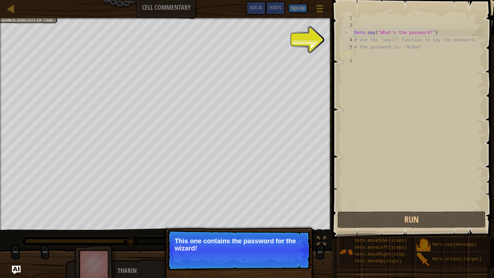
click at [263, 216] on p "This one contains the password for the wizard!" at bounding box center [239, 244] width 128 height 14
click at [365, 41] on div "hero . say ( "What's the password?" ) # Use the "say()" function to say the pas…" at bounding box center [418, 119] width 130 height 210
click at [367, 44] on div "hero . say ( "What's the password?" ) # Use the "say()" function to say the pas…" at bounding box center [418, 119] width 130 height 210
type textarea "# The password is: "Achoo""
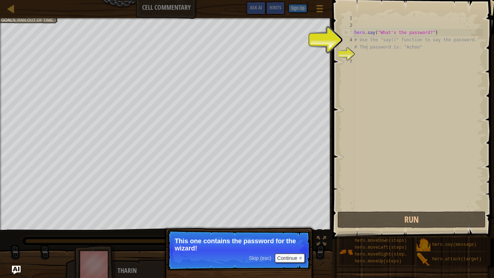
click at [374, 56] on div "hero . say ( "What's the password?" ) # Use the "say()" function to say the pas…" at bounding box center [418, 119] width 130 height 210
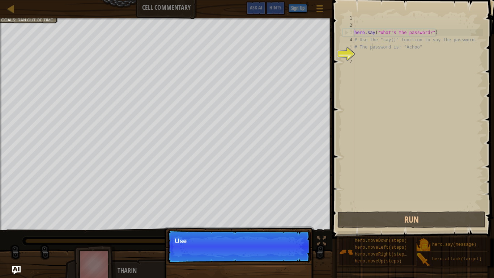
click at [373, 43] on div "hero . say ( "What's the password?" ) # Use the "say()" function to say the pas…" at bounding box center [418, 119] width 130 height 210
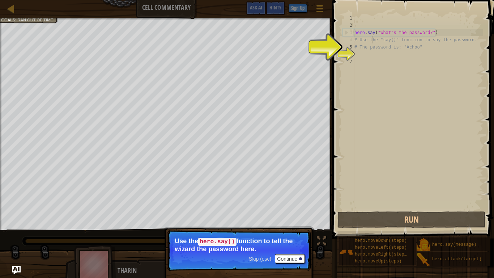
click at [373, 43] on div "hero . say ( "What's the password?" ) # Use the "say()" function to say the pas…" at bounding box center [418, 119] width 130 height 210
click at [373, 42] on div "hero . say ( "What's the password?" ) # Use the "say()" function to say the pas…" at bounding box center [418, 119] width 130 height 210
click at [365, 42] on div "hero . say ( "What's the password?" ) # Use the "say()" function to say the pas…" at bounding box center [418, 119] width 130 height 210
click at [359, 43] on div "hero . say ( "What's the password?" ) # Use the "say()" function to say the pas…" at bounding box center [418, 119] width 130 height 210
click at [434, 32] on div "hero . say ( "What's the password?" ) # Use the "say()" function to say the pas…" at bounding box center [418, 119] width 130 height 210
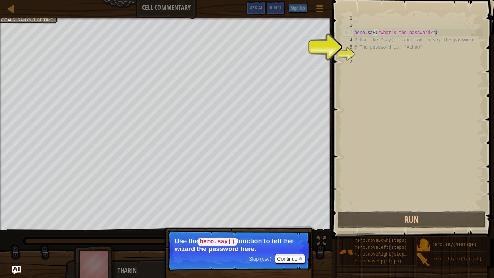
click at [434, 35] on div "hero . say ( "What's the password?" ) # Use the "say()" function to say the pas…" at bounding box center [418, 119] width 130 height 210
click at [358, 44] on div "hero . say ( "What's the password?" ) # Use the "say()" function to say the pas…" at bounding box center [418, 119] width 130 height 210
type textarea "# The password is: "Achoo""
click at [359, 56] on div "hero . say ( "What's the password?" ) # Use the "say()" function to say the pas…" at bounding box center [418, 119] width 130 height 210
click at [360, 48] on div "hero . say ( "What's the password?" ) # Use the "say()" function to say the pas…" at bounding box center [418, 119] width 130 height 210
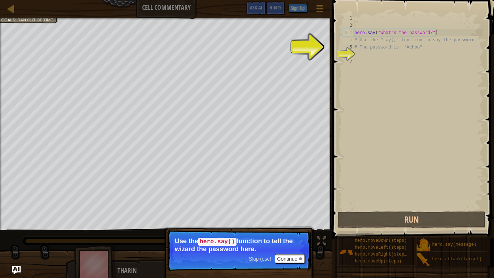
click at [358, 40] on div "hero . say ( "What's the password?" ) # Use the "say()" function to say the pas…" at bounding box center [418, 119] width 130 height 210
type textarea "# Use the "say()" function to say the password."
click at [359, 40] on div "hero . say ( "What's the password?" ) # Use the "say()" function to say the pas…" at bounding box center [418, 119] width 130 height 210
click at [362, 57] on div "hero . say ( "What's the password?" ) # Use the "say()" function to say the pas…" at bounding box center [418, 119] width 130 height 210
click at [414, 30] on div "hero . say ( "What's the password?" ) # Use the "say()" function to say the pas…" at bounding box center [418, 119] width 130 height 210
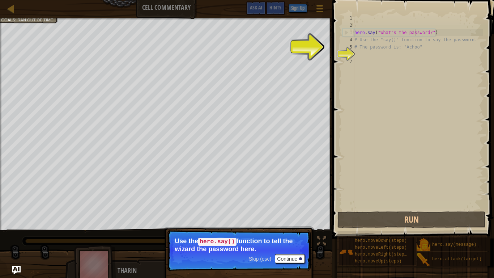
click at [415, 31] on div "hero . say ( "What's the password?" ) # Use the "say()" function to say the pas…" at bounding box center [418, 119] width 130 height 210
click at [387, 48] on div "hero . say ( "What's the password?" ) # Use the "say()" function to say the pas…" at bounding box center [418, 119] width 130 height 210
type textarea "# The password is: "Achoo""
click at [358, 52] on div "hero . say ( "What's the password?" ) # Use the "say()" function to say the pas…" at bounding box center [418, 119] width 130 height 210
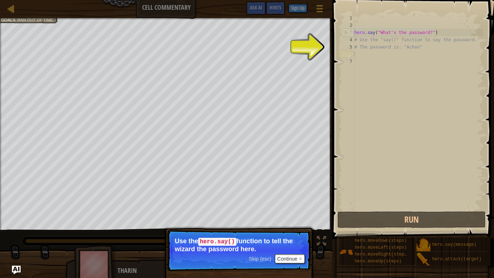
click at [359, 55] on div "hero . say ( "What's the password?" ) # Use the "say()" function to say the pas…" at bounding box center [418, 119] width 130 height 210
click at [297, 216] on button "Continue" at bounding box center [290, 258] width 30 height 9
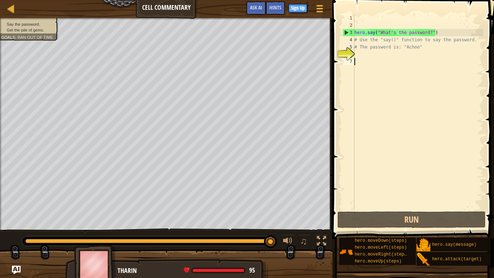
click at [364, 59] on div "hero . say ( "What's the password?" ) # Use the "say()" function to say the pas…" at bounding box center [418, 119] width 130 height 210
click at [363, 42] on div "hero . say ( "What's the password?" ) # Use the "say()" function to say the pas…" at bounding box center [418, 119] width 130 height 210
click at [355, 42] on div "hero . say ( "What's the password?" ) # Use the "say()" function to say the pas…" at bounding box center [418, 119] width 130 height 210
click at [360, 41] on div "hero . say ( "What's the password?" ) # Use the "say()" function to say the pas…" at bounding box center [418, 119] width 130 height 210
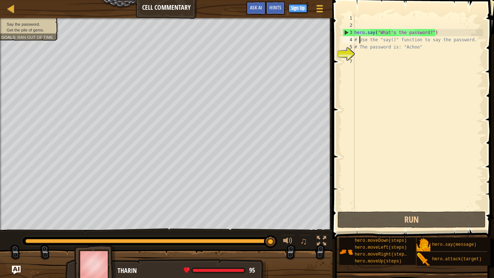
type textarea "# The password is: "Achoo""
type textarea "h"
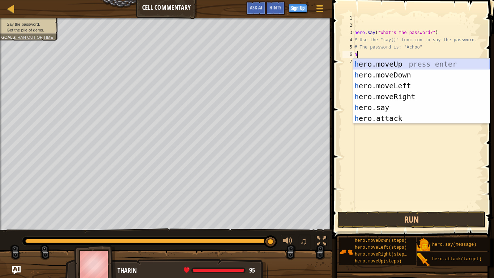
click at [378, 65] on div "h ero.moveUp press enter h ero.moveDown press enter h ero.moveLeft press enter …" at bounding box center [421, 102] width 137 height 87
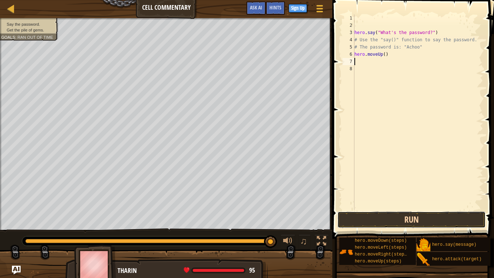
click at [405, 216] on button "Run" at bounding box center [411, 219] width 148 height 17
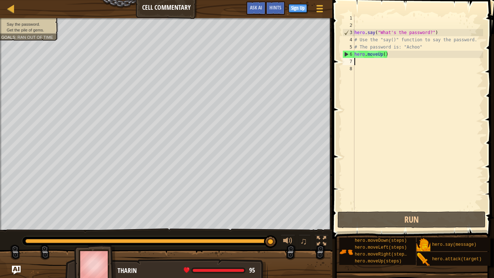
type textarea "h"
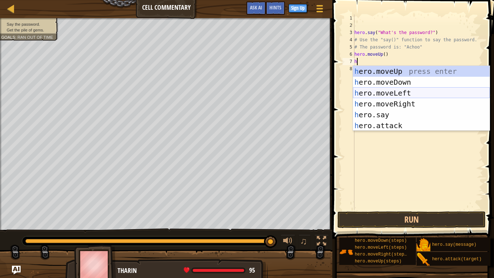
click at [394, 95] on div "h ero.moveUp press enter h ero.moveDown press enter h ero.moveLeft press enter …" at bounding box center [421, 109] width 137 height 87
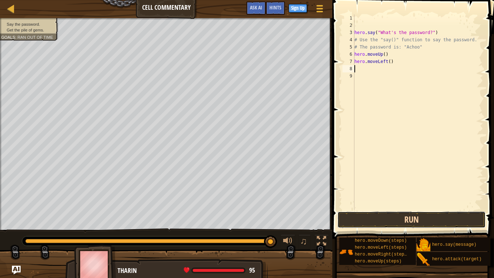
click at [424, 216] on button "Run" at bounding box center [411, 219] width 148 height 17
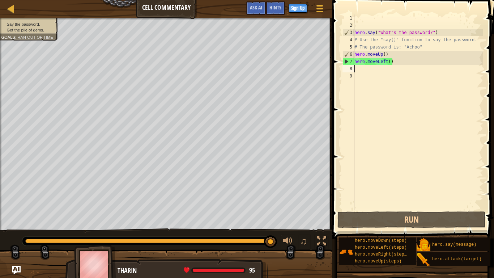
type textarea "h"
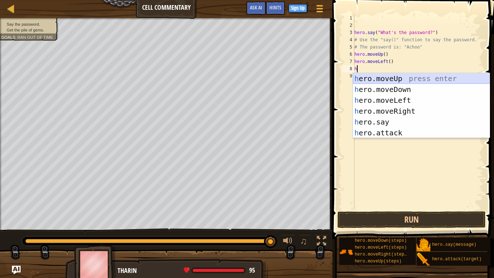
click at [381, 81] on div "h ero.moveUp press enter h ero.moveDown press enter h ero.moveLeft press enter …" at bounding box center [421, 116] width 137 height 87
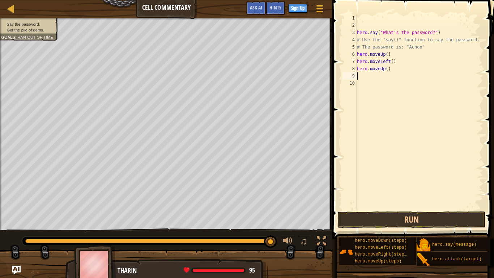
type textarea "h"
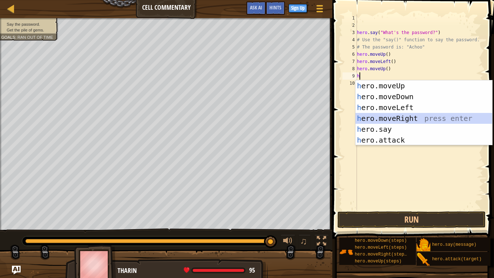
click at [381, 117] on div "h ero.moveUp press enter h ero.moveDown press enter h ero.moveLeft press enter …" at bounding box center [423, 123] width 137 height 87
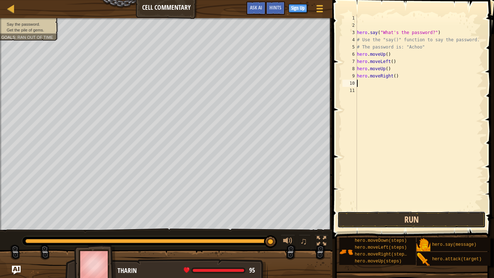
click at [379, 216] on button "Run" at bounding box center [411, 219] width 148 height 17
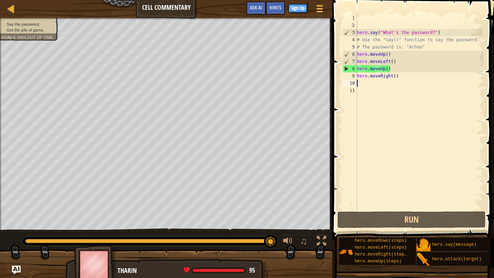
click at [398, 75] on div "hero . say ( "What's the password?" ) # Use the "say()" function to say the pas…" at bounding box center [419, 119] width 128 height 210
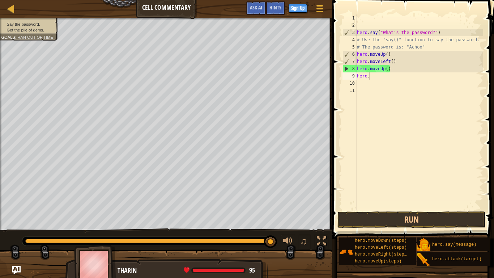
type textarea "h"
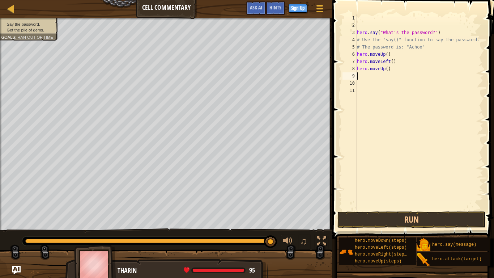
click at [397, 68] on div "hero . say ( "What's the password?" ) # Use the "say()" function to say the pas…" at bounding box center [419, 119] width 128 height 210
type textarea "h"
click at [397, 61] on div "hero . say ( "What's the password?" ) # Use the "say()" function to say the pas…" at bounding box center [419, 119] width 128 height 210
type textarea "h"
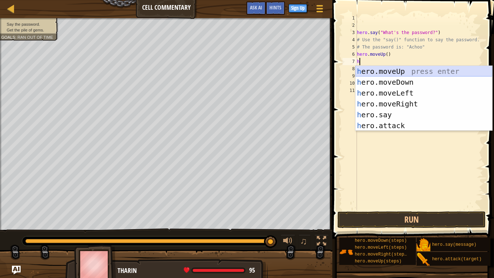
click at [402, 70] on div "h ero.moveUp press enter h ero.moveDown press enter h ero.moveLeft press enter …" at bounding box center [423, 109] width 137 height 87
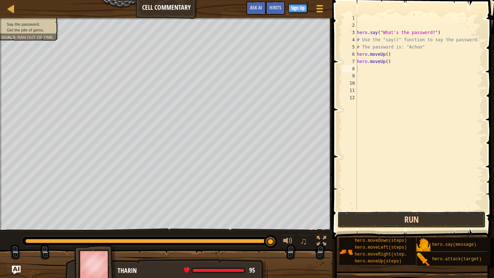
click at [380, 216] on button "Run" at bounding box center [411, 219] width 148 height 17
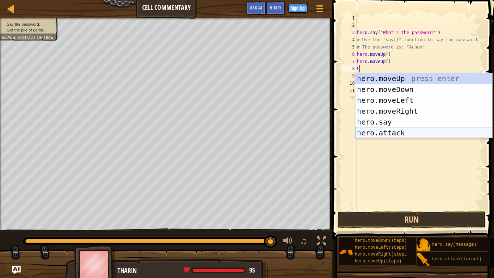
click at [387, 131] on div "h ero.moveUp press enter h ero.moveDown press enter h ero.moveLeft press enter …" at bounding box center [423, 116] width 137 height 87
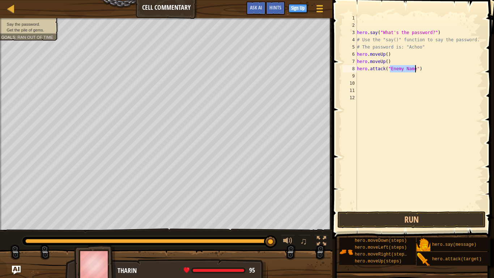
type textarea "hero.attack("")"
click at [363, 216] on button "Run" at bounding box center [411, 219] width 148 height 17
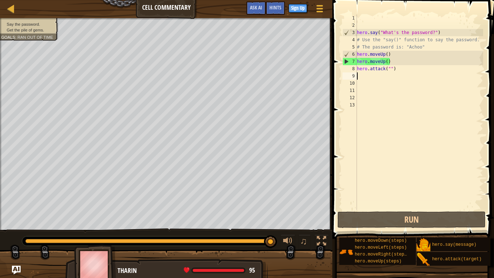
click at [398, 72] on div "hero . say ( "What's the password?" ) # Use the "say()" function to say the pas…" at bounding box center [419, 119] width 128 height 210
click at [398, 73] on div "hero . say ( "What's the password?" ) # Use the "say()" function to say the pas…" at bounding box center [419, 119] width 128 height 210
click at [396, 67] on div "hero . say ( "What's the password?" ) # Use the "say()" function to say the pas…" at bounding box center [419, 119] width 128 height 210
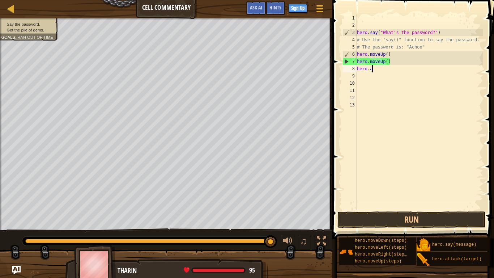
type textarea "h"
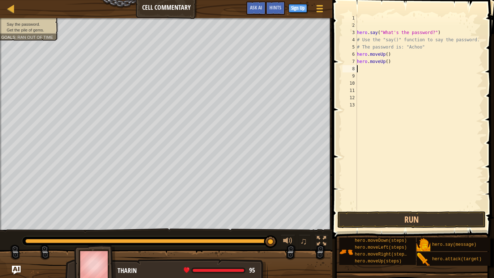
type textarea "hero.moveUp()"
type textarea "h"
type textarea "# The password is: "Achoo""
type textarea "hero.moveUp()"
type textarea "h"
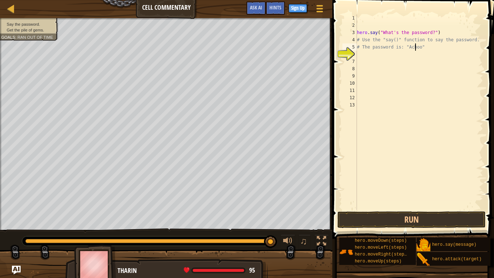
click at [416, 45] on div "hero . say ( "What's the password?" ) # Use the "say()" function to say the pas…" at bounding box center [419, 119] width 128 height 210
type textarea "# The password is: "Achoo""
click at [424, 47] on div "hero . say ( "What's the password?" ) # Use the "say()" function to say the pas…" at bounding box center [419, 119] width 128 height 210
click at [387, 216] on button "Run" at bounding box center [411, 219] width 148 height 17
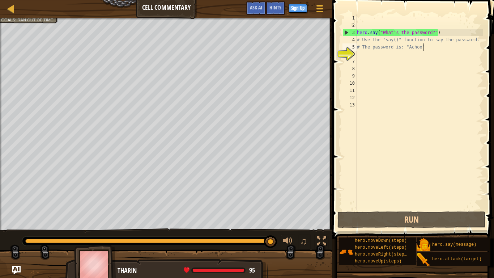
click at [37, 18] on div at bounding box center [166, 19] width 332 height 2
click at [362, 55] on div "hero . say ( "What's the password?" ) # Use the "say()" function to say the pas…" at bounding box center [419, 119] width 128 height 210
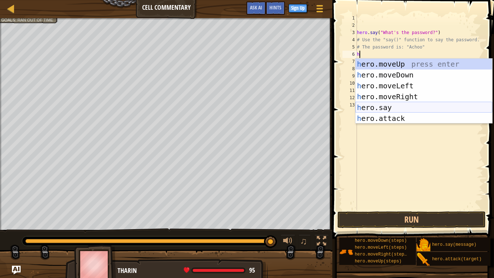
click at [388, 108] on div "h ero.moveUp press enter h ero.moveDown press enter h ero.moveLeft press enter …" at bounding box center [423, 102] width 137 height 87
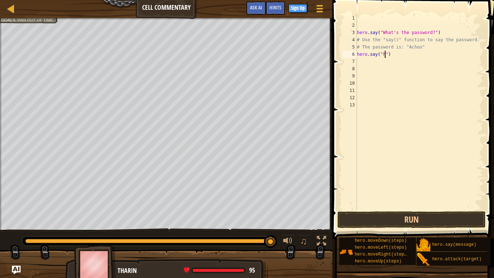
scroll to position [3, 5]
click at [408, 216] on button "Run" at bounding box center [411, 219] width 148 height 17
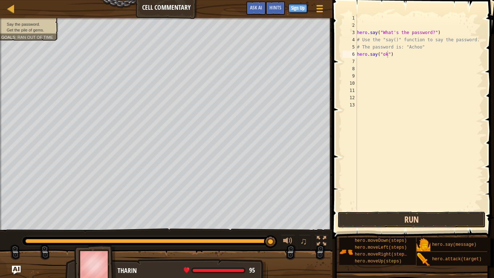
click at [367, 216] on button "Run" at bounding box center [411, 219] width 148 height 17
type textarea ")"
type textarea "h"
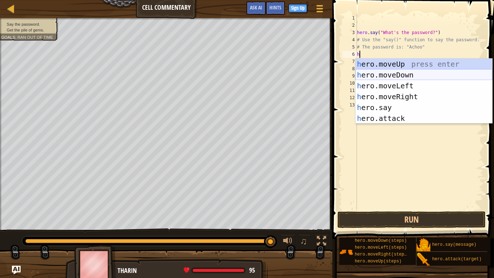
click at [401, 74] on div "h ero.moveUp press enter h ero.moveDown press enter h ero.moveLeft press enter …" at bounding box center [423, 102] width 137 height 87
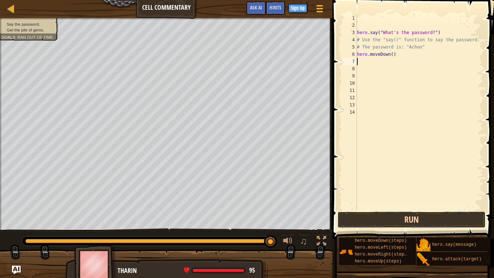
click at [410, 216] on button "Run" at bounding box center [411, 219] width 148 height 17
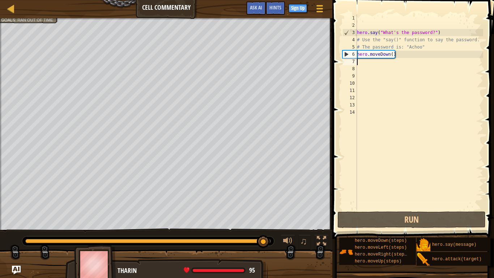
click at [24, 216] on div at bounding box center [166, 267] width 332 height 36
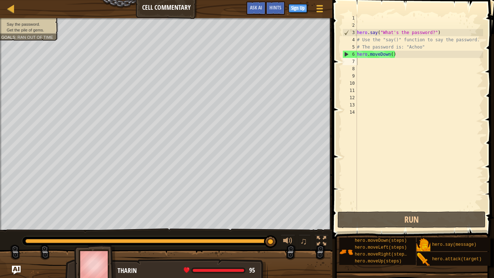
click at [25, 216] on div at bounding box center [166, 267] width 332 height 36
click at [400, 55] on div "hero . say ( "What's the password?" ) # Use the "say()" function to say the pas…" at bounding box center [419, 119] width 128 height 210
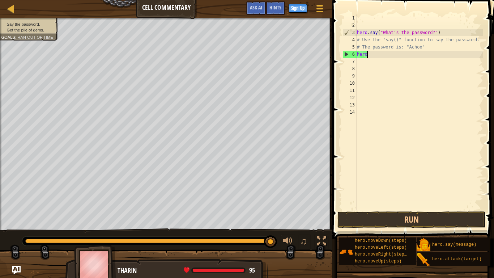
type textarea "h"
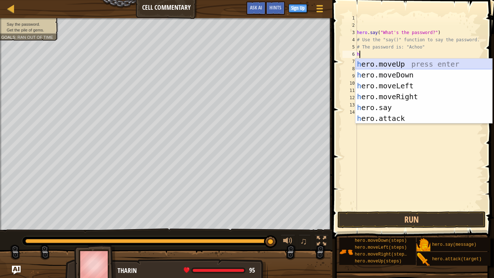
click at [440, 61] on div "h ero.moveUp press enter h ero.moveDown press enter h ero.moveLeft press enter …" at bounding box center [423, 102] width 137 height 87
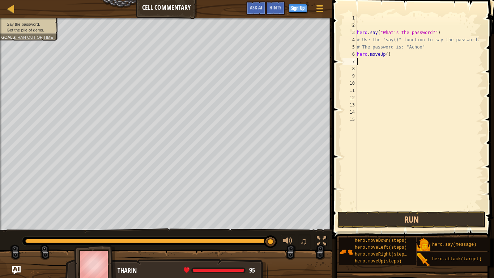
type textarea "h"
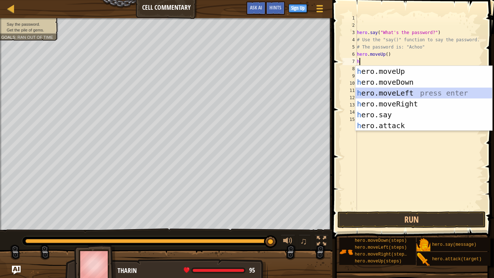
click at [411, 92] on div "h ero.moveUp press enter h ero.moveDown press enter h ero.moveLeft press enter …" at bounding box center [423, 109] width 137 height 87
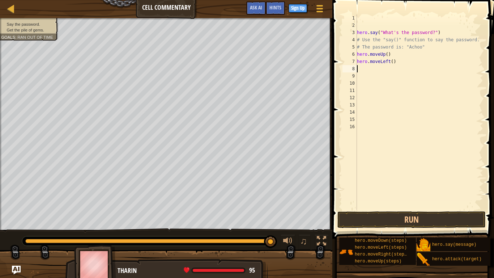
click at [370, 72] on div "hero . say ( "What's the password?" ) # Use the "say()" function to say the pas…" at bounding box center [419, 119] width 128 height 210
click at [371, 70] on div "hero . say ( "What's the password?" ) # Use the "say()" function to say the pas…" at bounding box center [419, 119] width 128 height 210
type textarea "h"
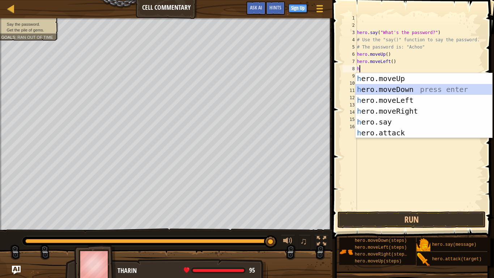
click at [385, 91] on div "h ero.moveUp press enter h ero.moveDown press enter h ero.moveLeft press enter …" at bounding box center [423, 116] width 137 height 87
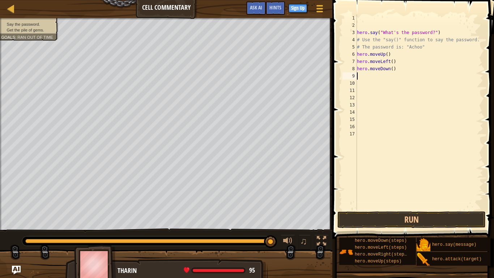
type textarea "h"
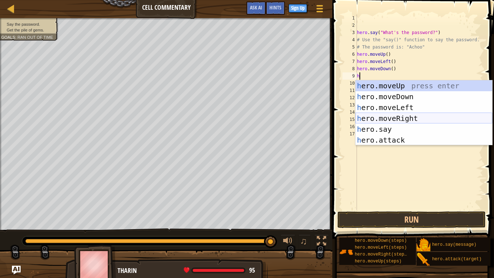
click at [413, 117] on div "h ero.moveUp press enter h ero.moveDown press enter h ero.moveLeft press enter …" at bounding box center [423, 123] width 137 height 87
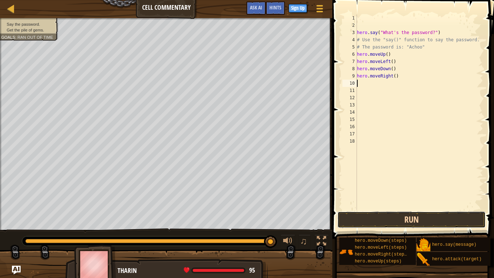
click at [413, 216] on button "Run" at bounding box center [411, 219] width 148 height 17
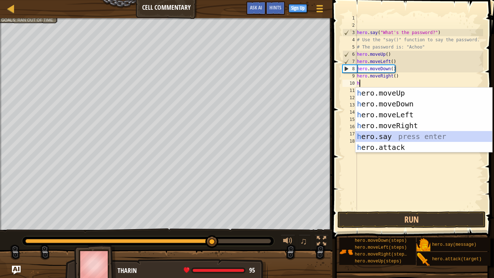
click at [402, 133] on div "h ero.moveUp press enter h ero.moveDown press enter h ero.moveLeft press enter …" at bounding box center [423, 131] width 137 height 87
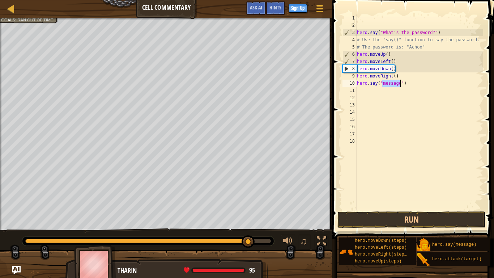
scroll to position [3, 4]
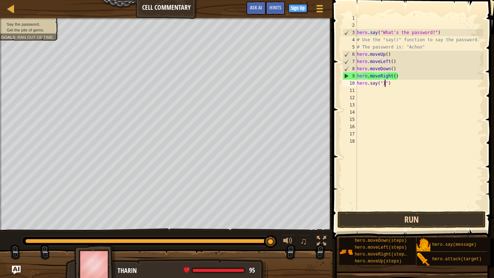
type textarea "hero.say("1")"
click at [423, 216] on button "Run" at bounding box center [411, 219] width 148 height 17
